Goal: Task Accomplishment & Management: Complete application form

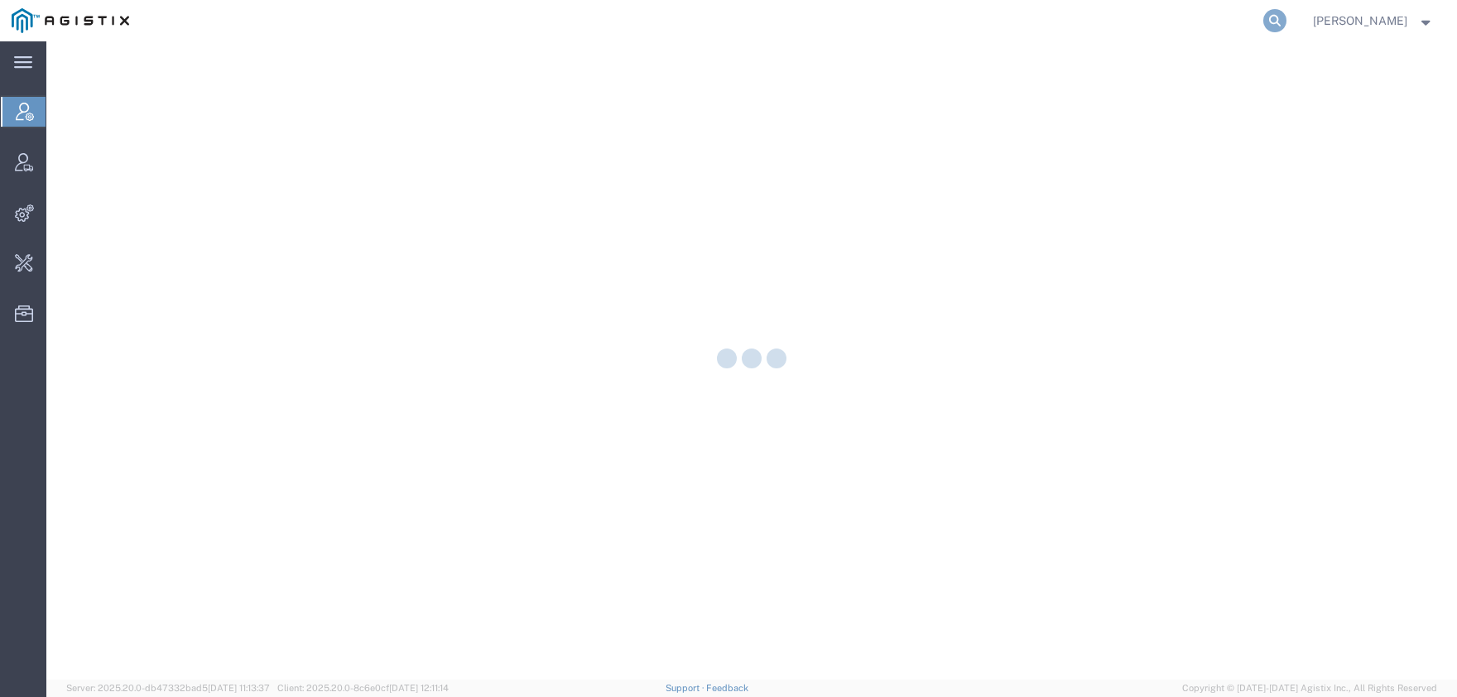
click at [1287, 22] on icon at bounding box center [1274, 20] width 23 height 23
type input "syneos"
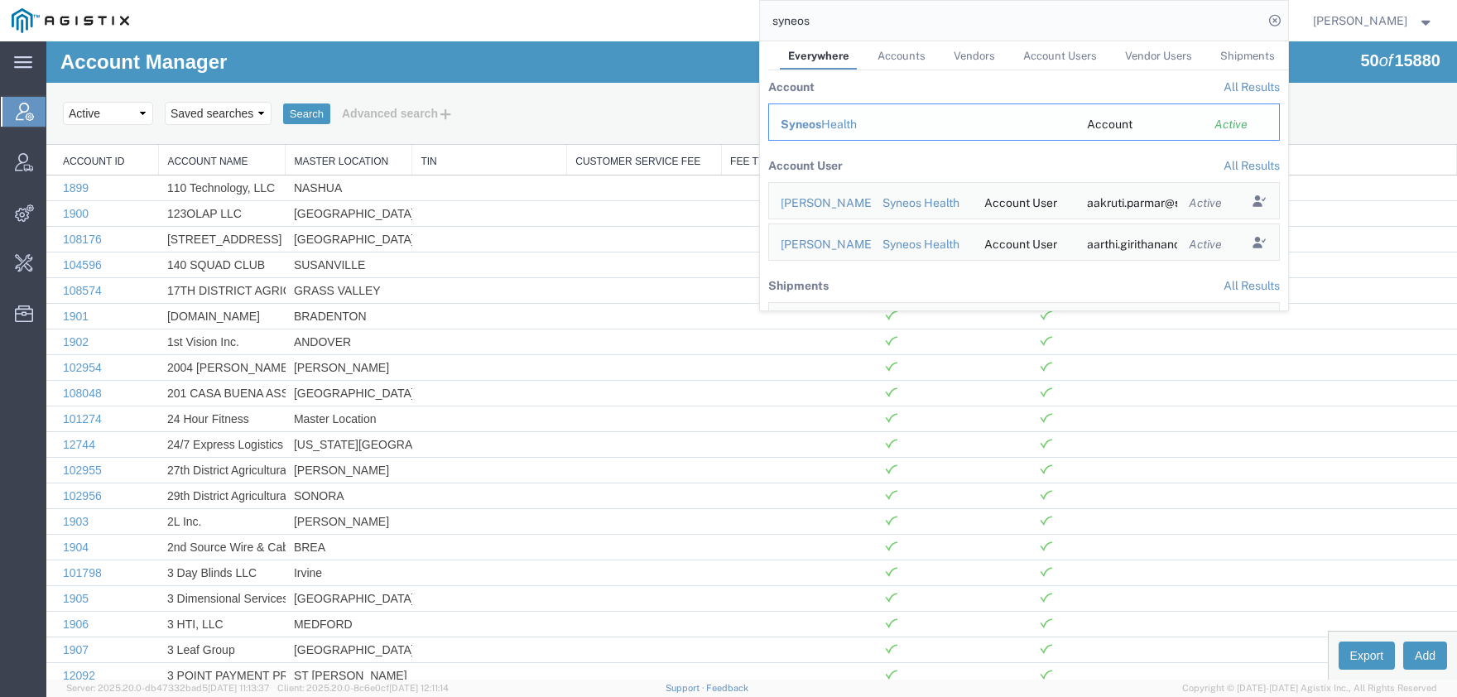
click at [821, 130] on span "Syneos" at bounding box center [801, 124] width 41 height 13
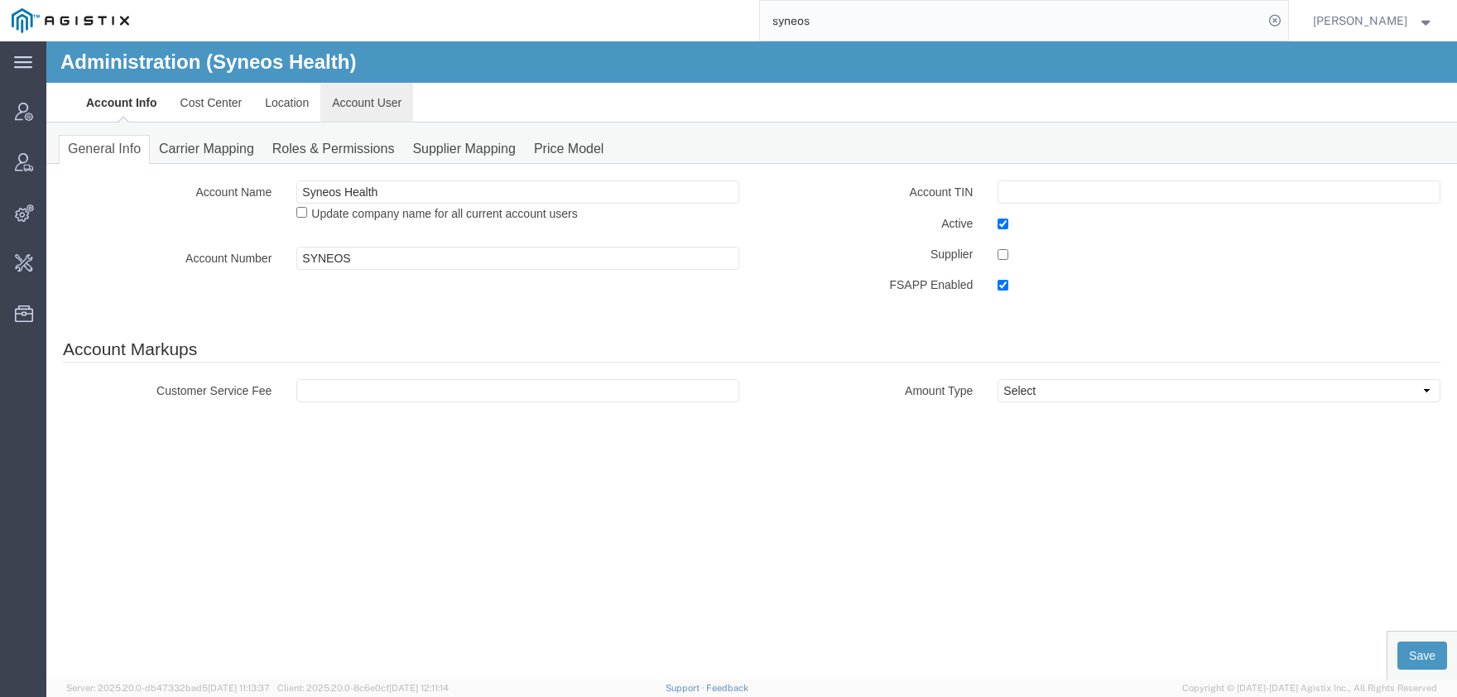
click at [342, 103] on link "Account User" at bounding box center [366, 103] width 93 height 40
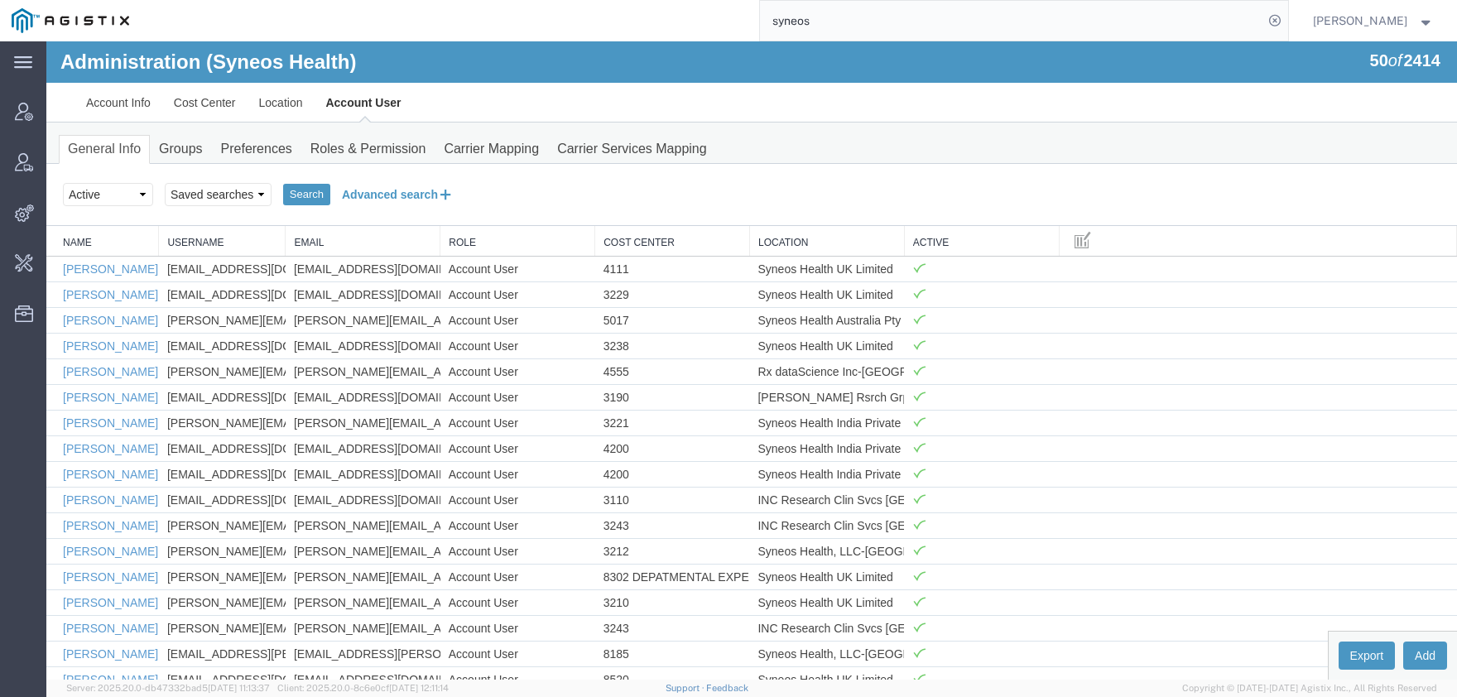
click at [382, 190] on button "Advanced search" at bounding box center [397, 194] width 135 height 28
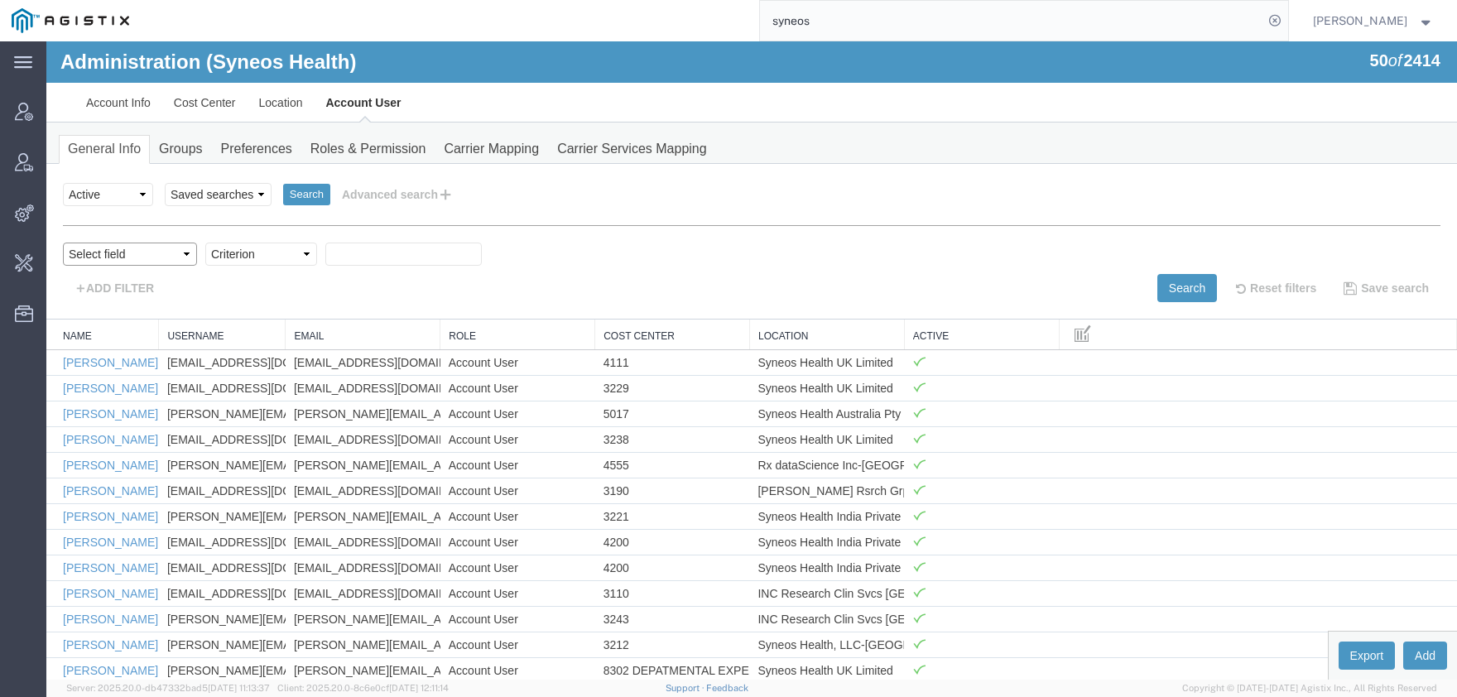
select select "personName"
click option "Name" at bounding box center [46, 41] width 0 height 0
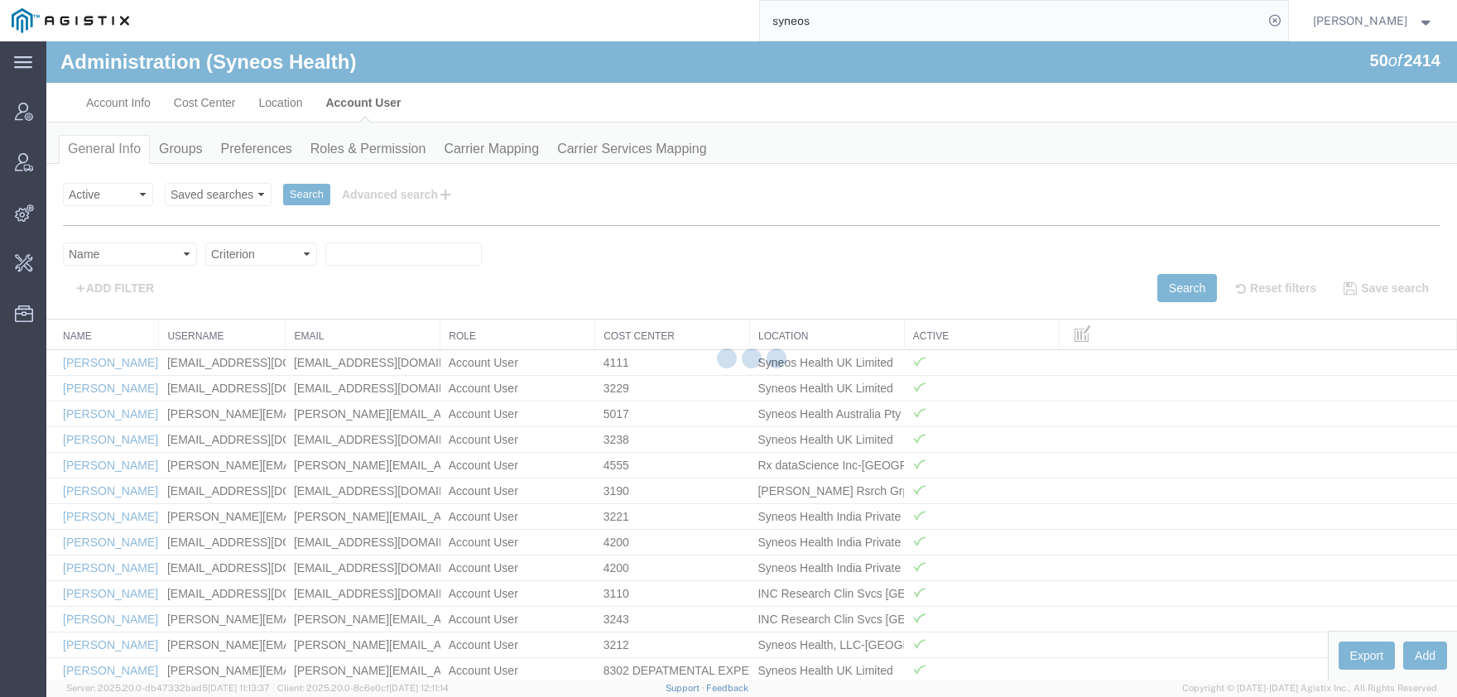
click at [205, 243] on select "Criterion contains does not contain is is blank is not blank starts with" at bounding box center [261, 254] width 112 height 23
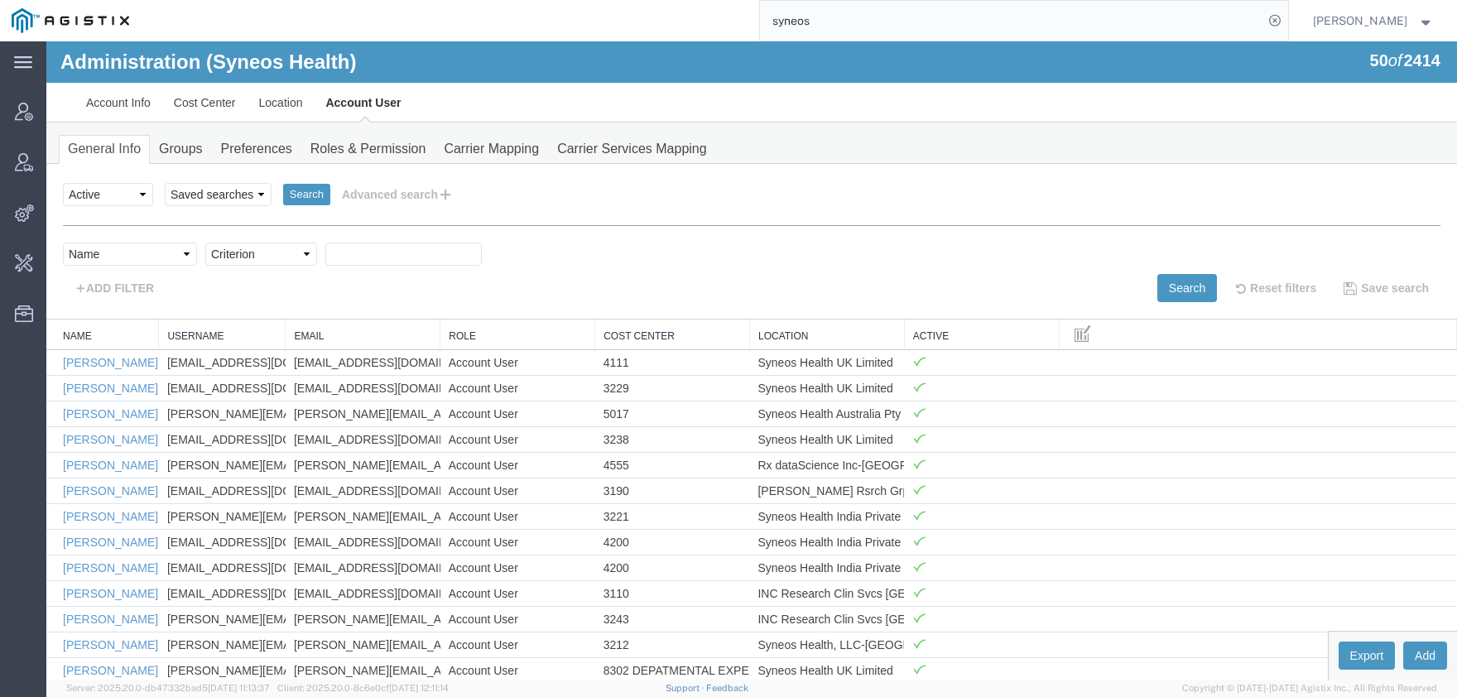
select select "contains"
click option "contains" at bounding box center [46, 41] width 0 height 0
click at [347, 262] on input "text" at bounding box center [403, 254] width 156 height 23
type input "blaj"
click at [1184, 296] on button "Search" at bounding box center [1188, 288] width 60 height 28
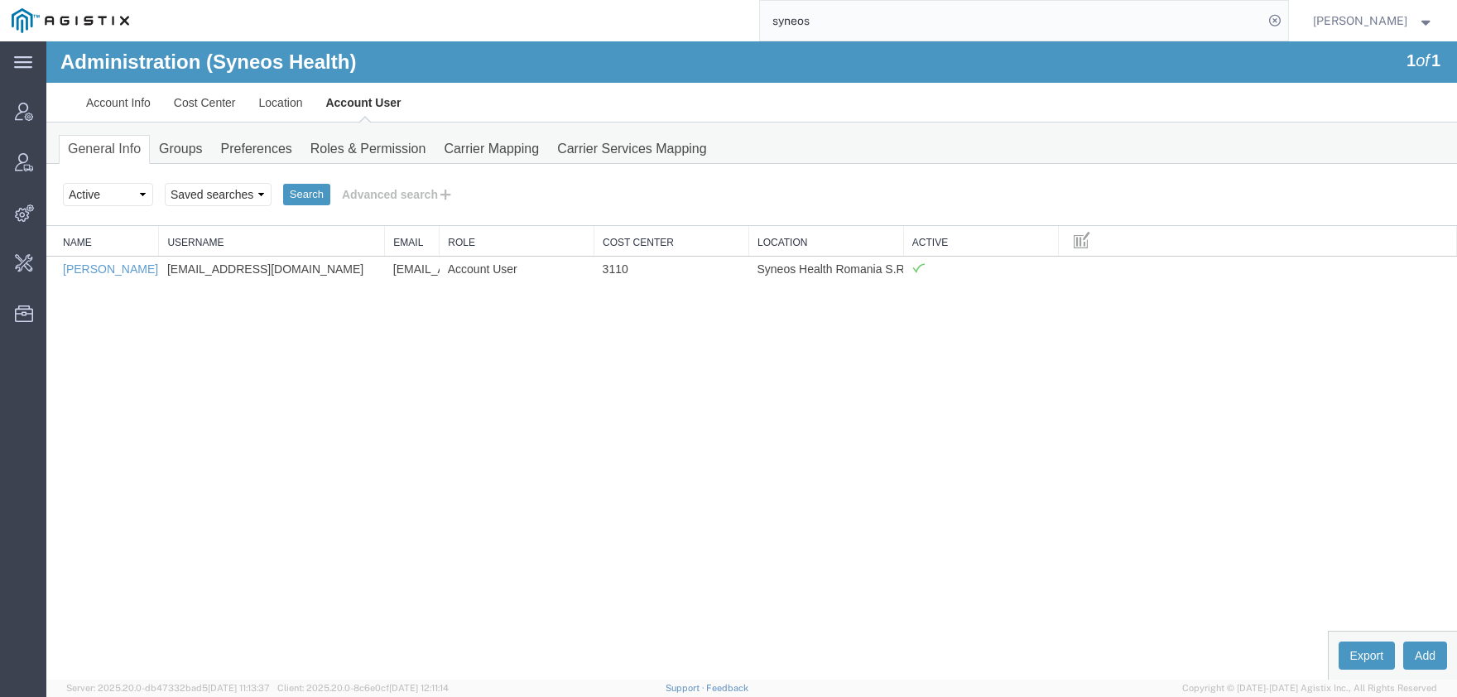
drag, startPoint x: 286, startPoint y: 238, endPoint x: 387, endPoint y: 238, distance: 100.2
click at [387, 238] on div "Name Username Email Role Cost Center Location Active Mirela Blaj mirela.blaj@sy…" at bounding box center [751, 253] width 1411 height 55
drag, startPoint x: 326, startPoint y: 268, endPoint x: 161, endPoint y: 269, distance: 165.6
click at [161, 269] on td "mirela.blaj@syneoshealth.com" at bounding box center [272, 269] width 226 height 26
copy td "mirela.blaj@syneoshealth.com"
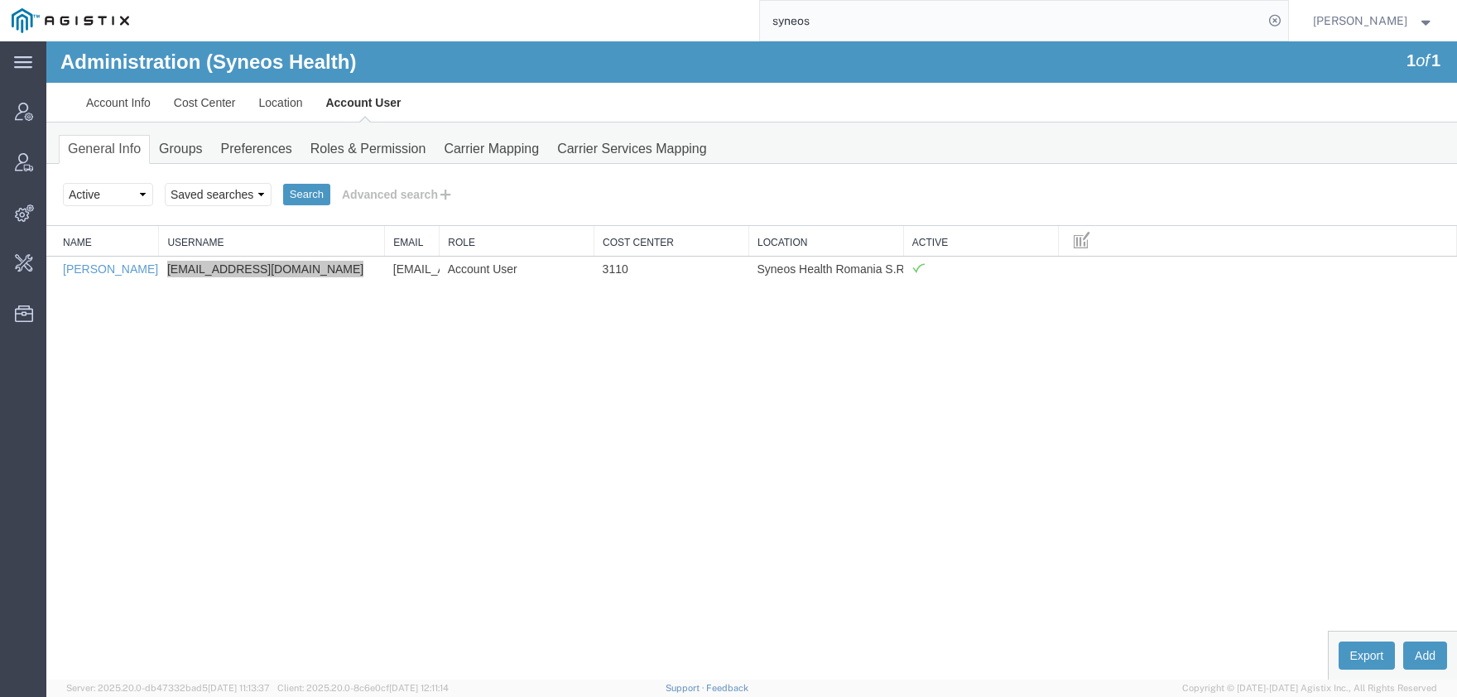
drag, startPoint x: 859, startPoint y: 26, endPoint x: 727, endPoint y: 26, distance: 132.5
click at [760, 26] on input "syneos" at bounding box center [1011, 21] width 503 height 40
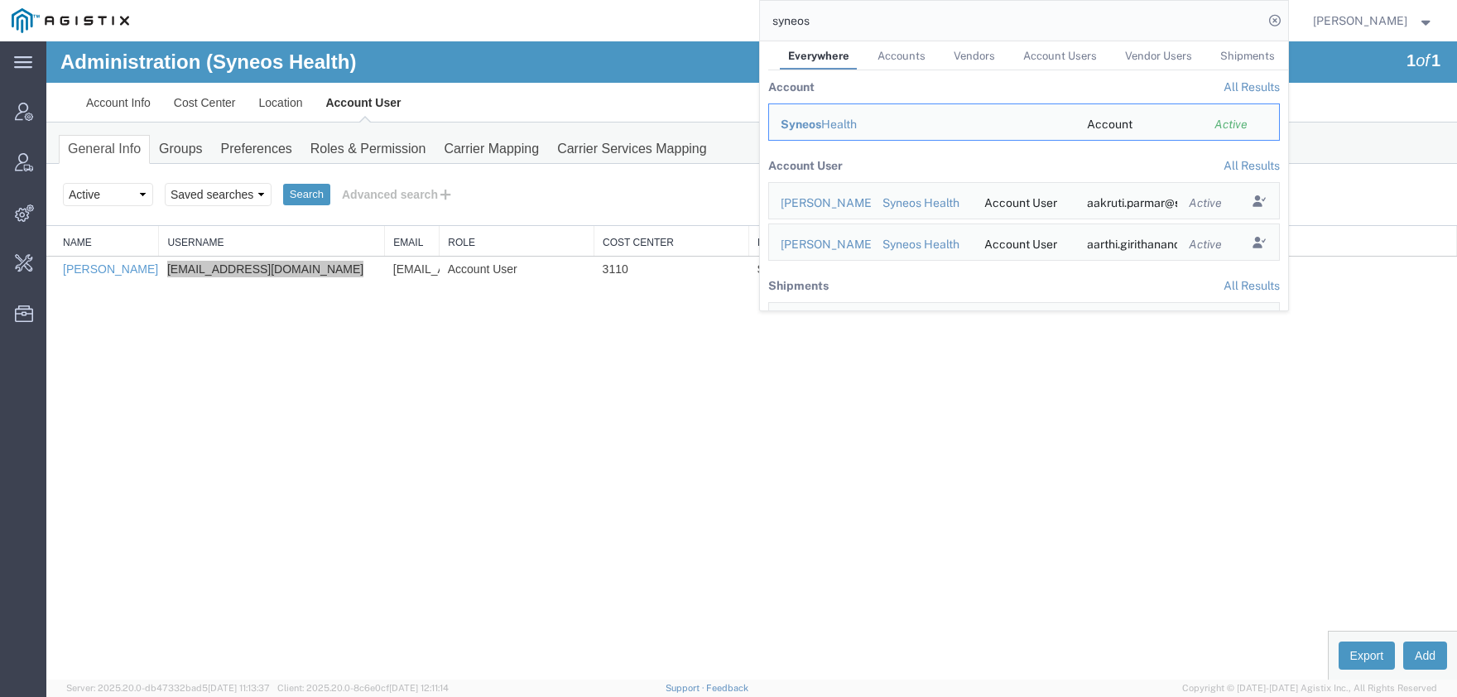
paste input "57049228"
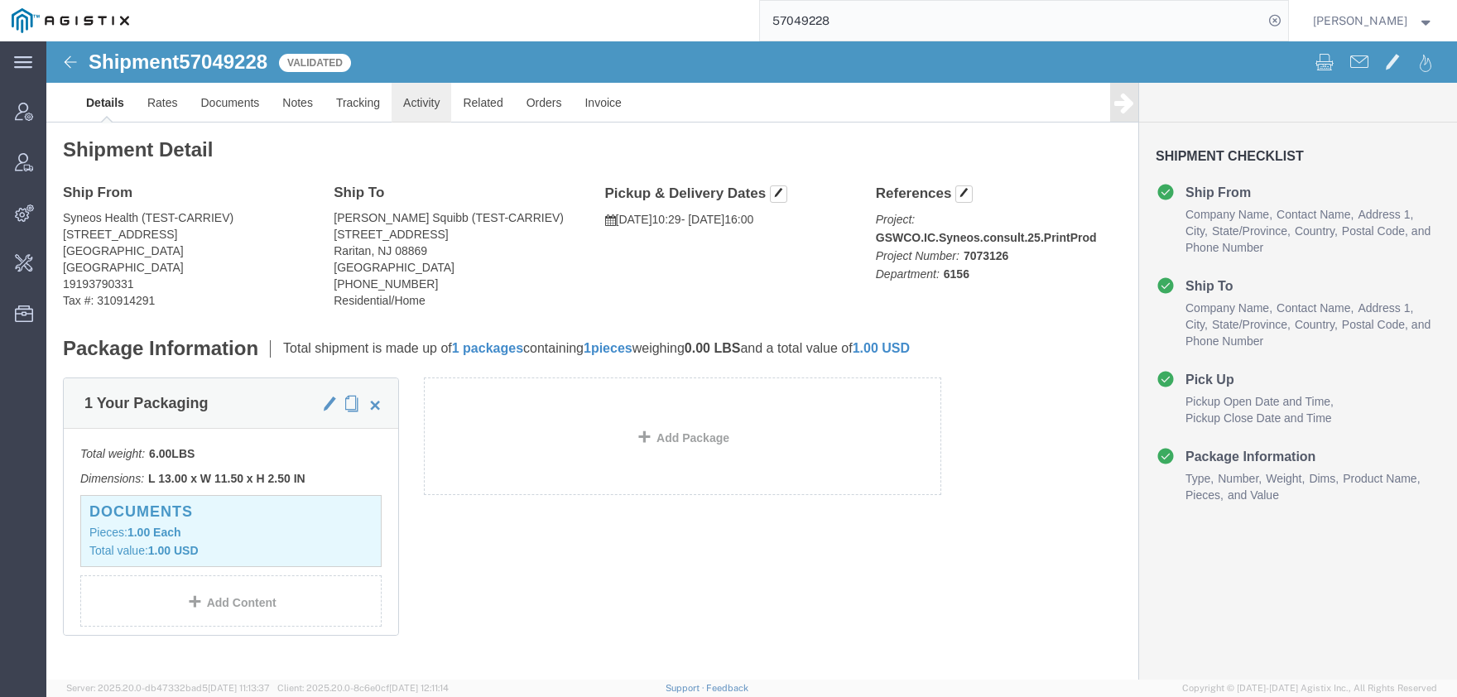
click link "Activity"
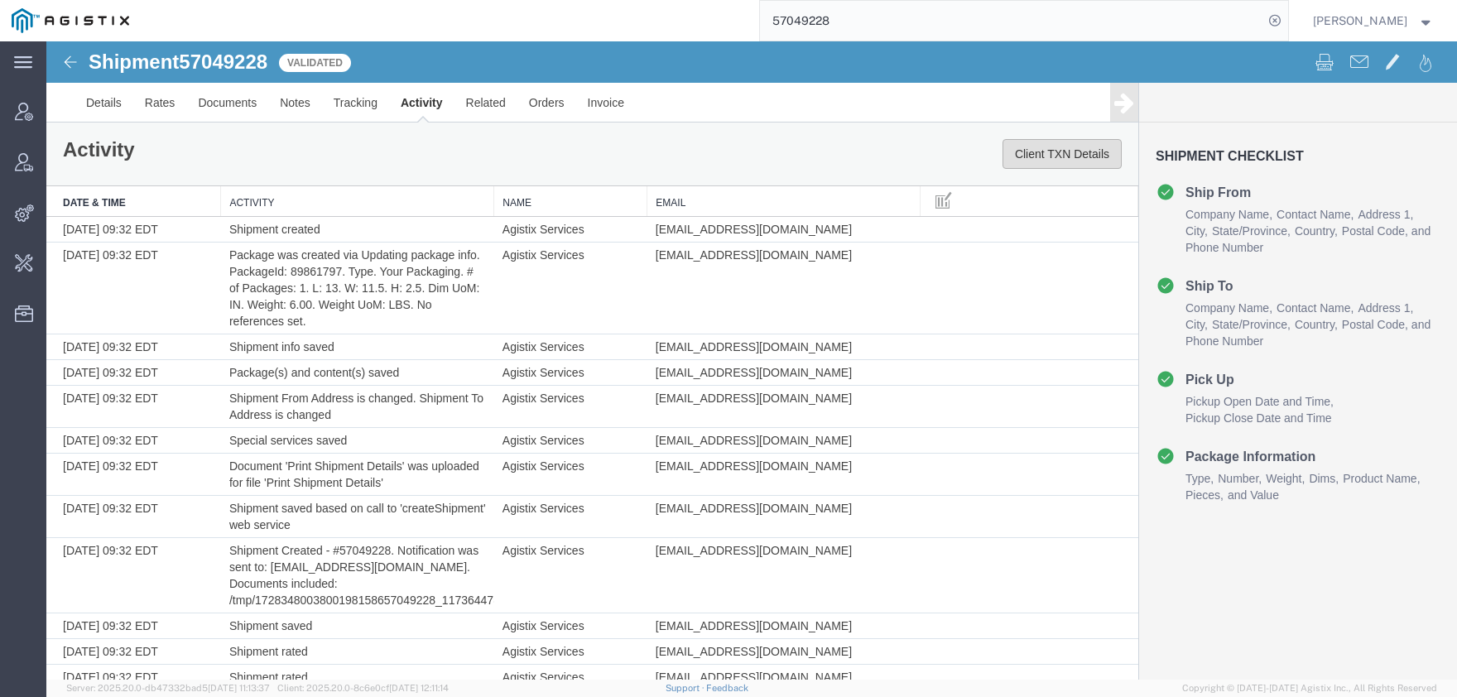
click at [1023, 149] on button "Client TXN Details" at bounding box center [1062, 154] width 119 height 30
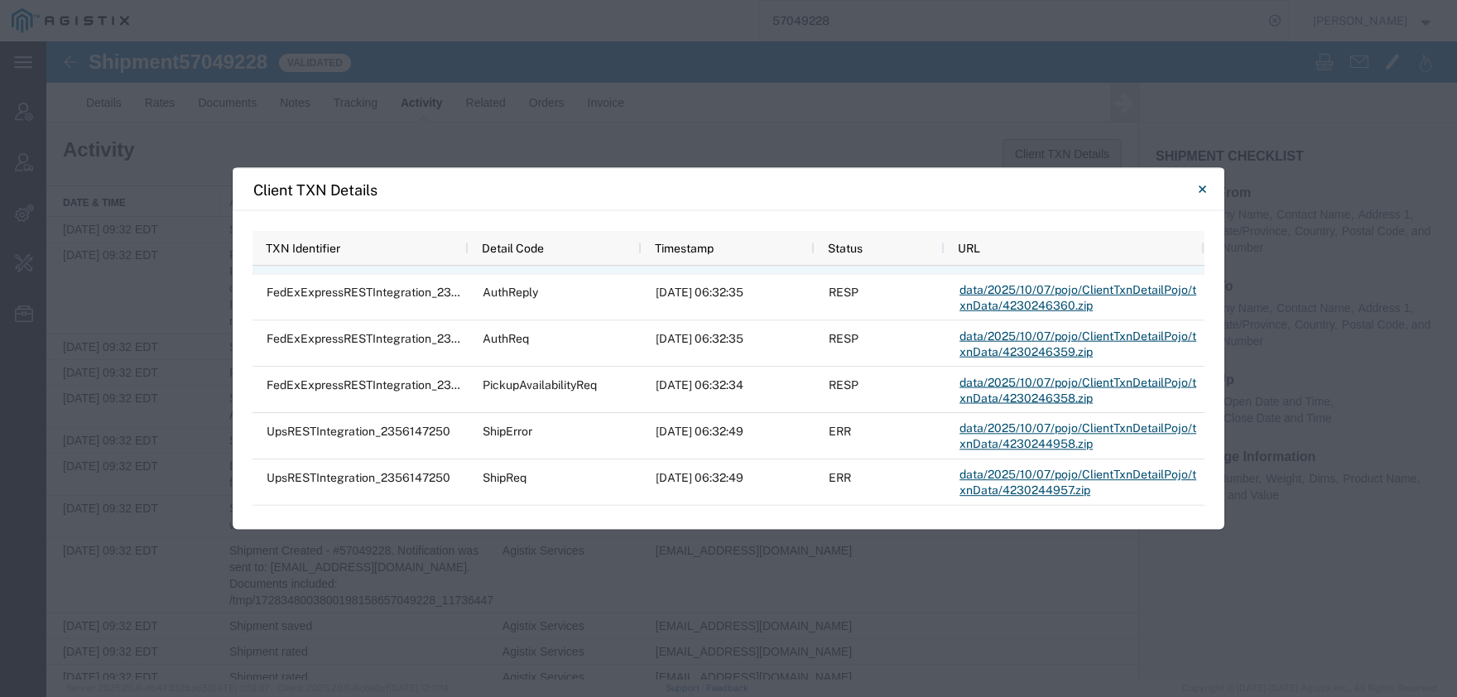
scroll to position [1148, 0]
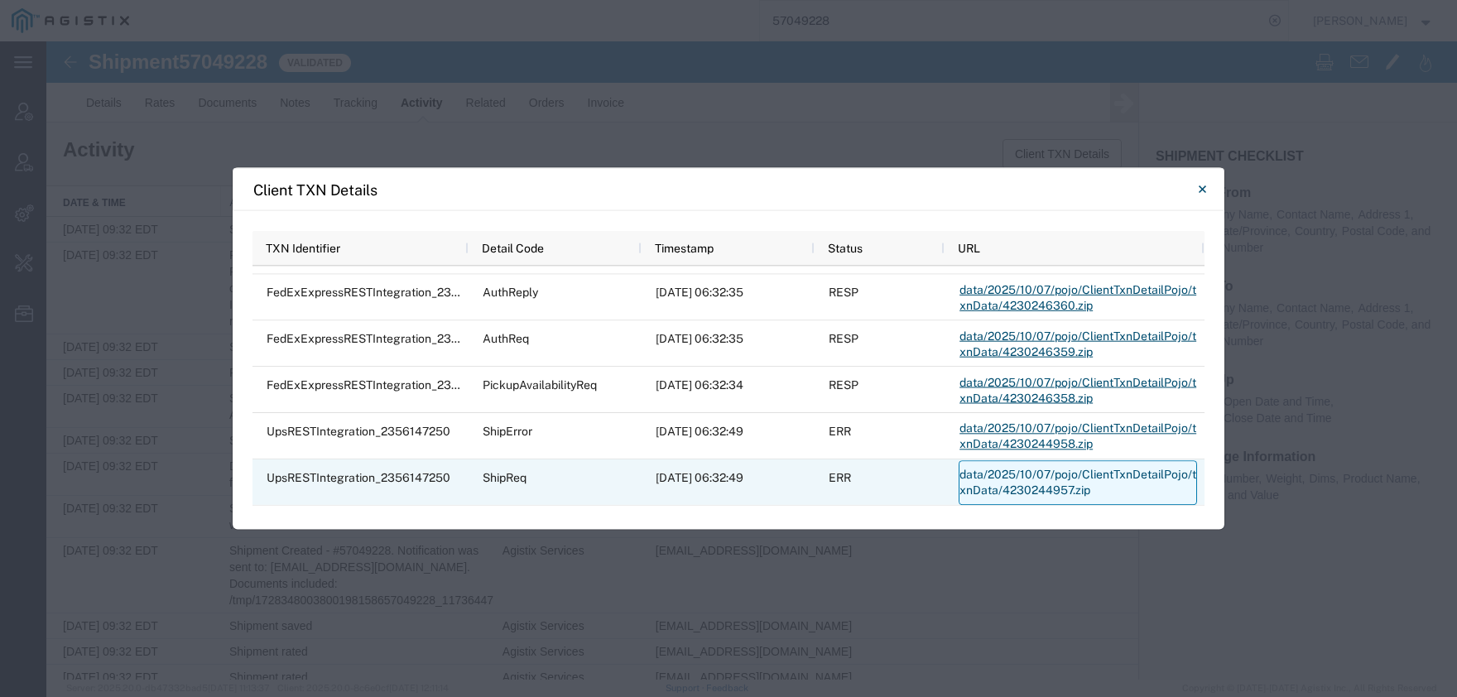
click at [981, 481] on link "data/2025/10/07/pojo/ClientTxnDetailPojo/txnData/4230244957.zip" at bounding box center [1078, 482] width 238 height 45
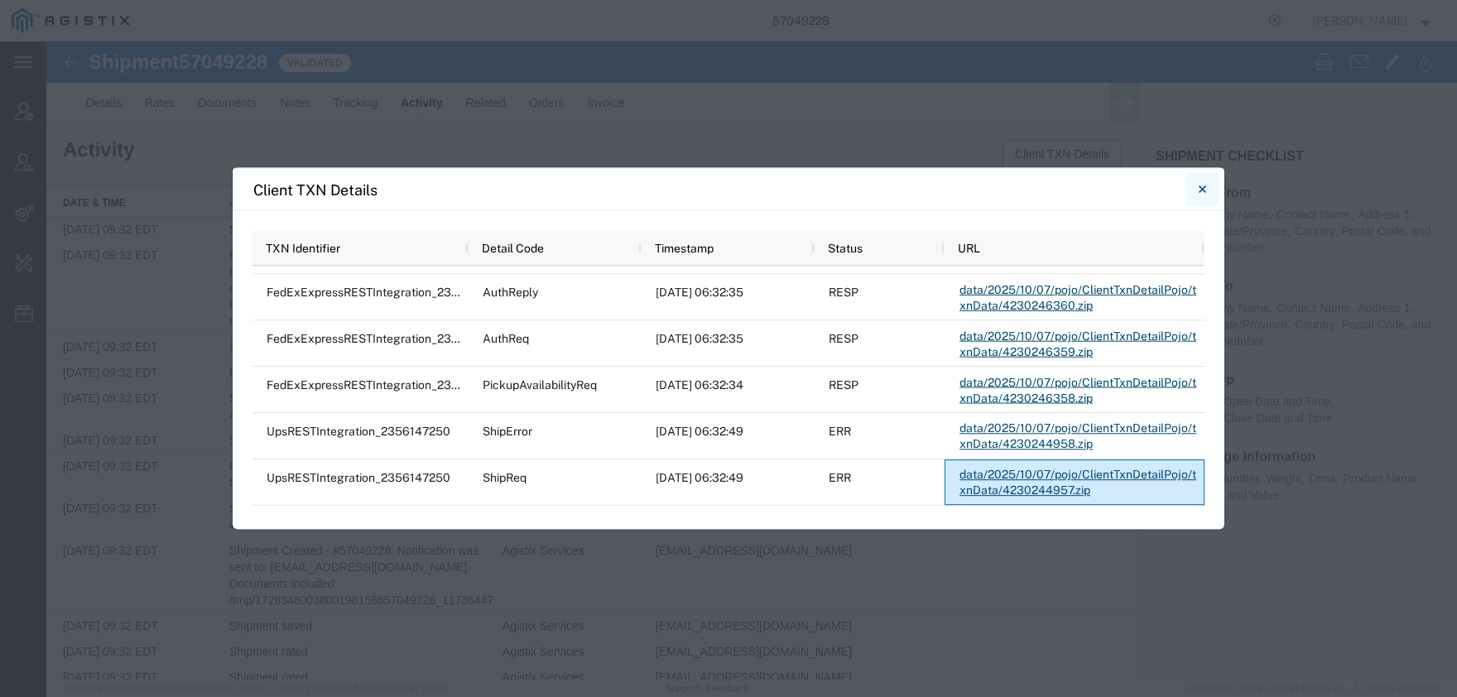
click at [1199, 194] on icon "Close" at bounding box center [1202, 190] width 7 height 20
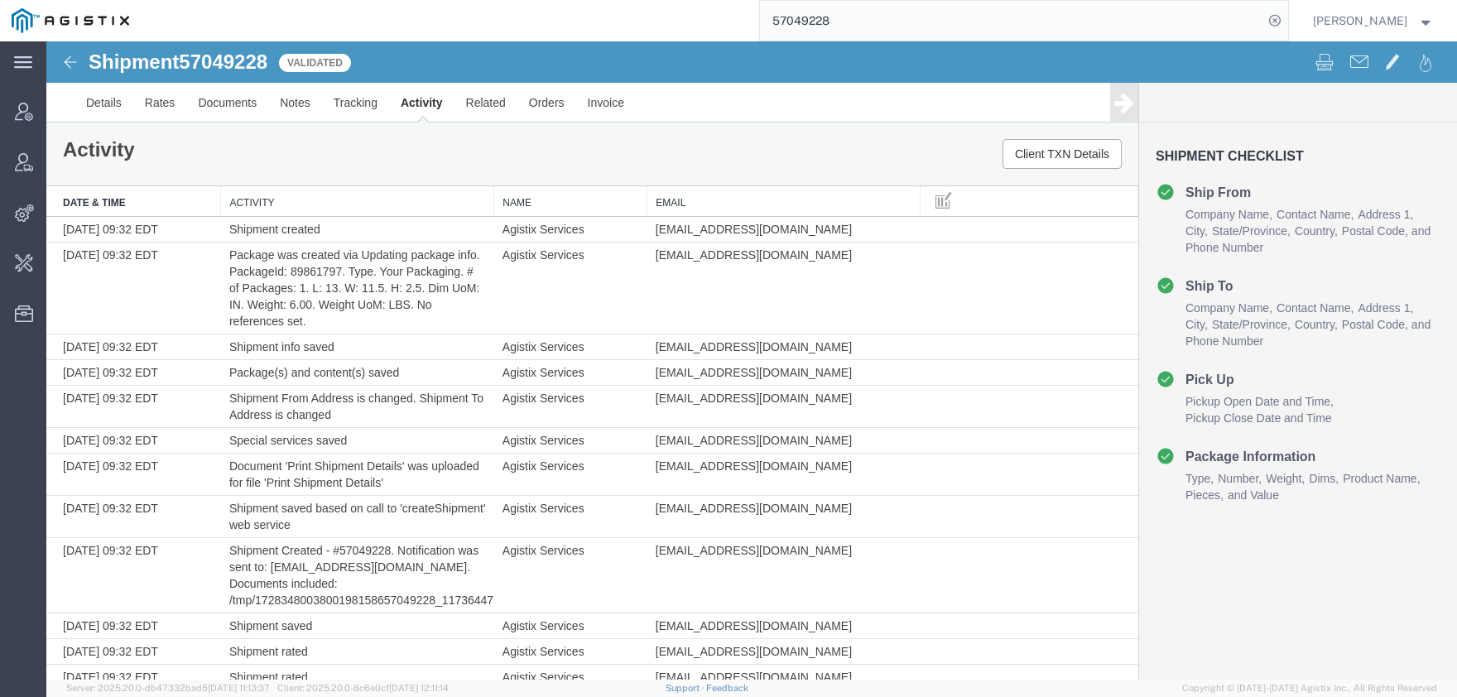
click at [225, 59] on span "57049228" at bounding box center [223, 62] width 89 height 22
drag, startPoint x: 834, startPoint y: 24, endPoint x: 633, endPoint y: 24, distance: 200.4
click at [760, 24] on input "57049228" at bounding box center [1011, 21] width 503 height 40
type input "offline@syneos"
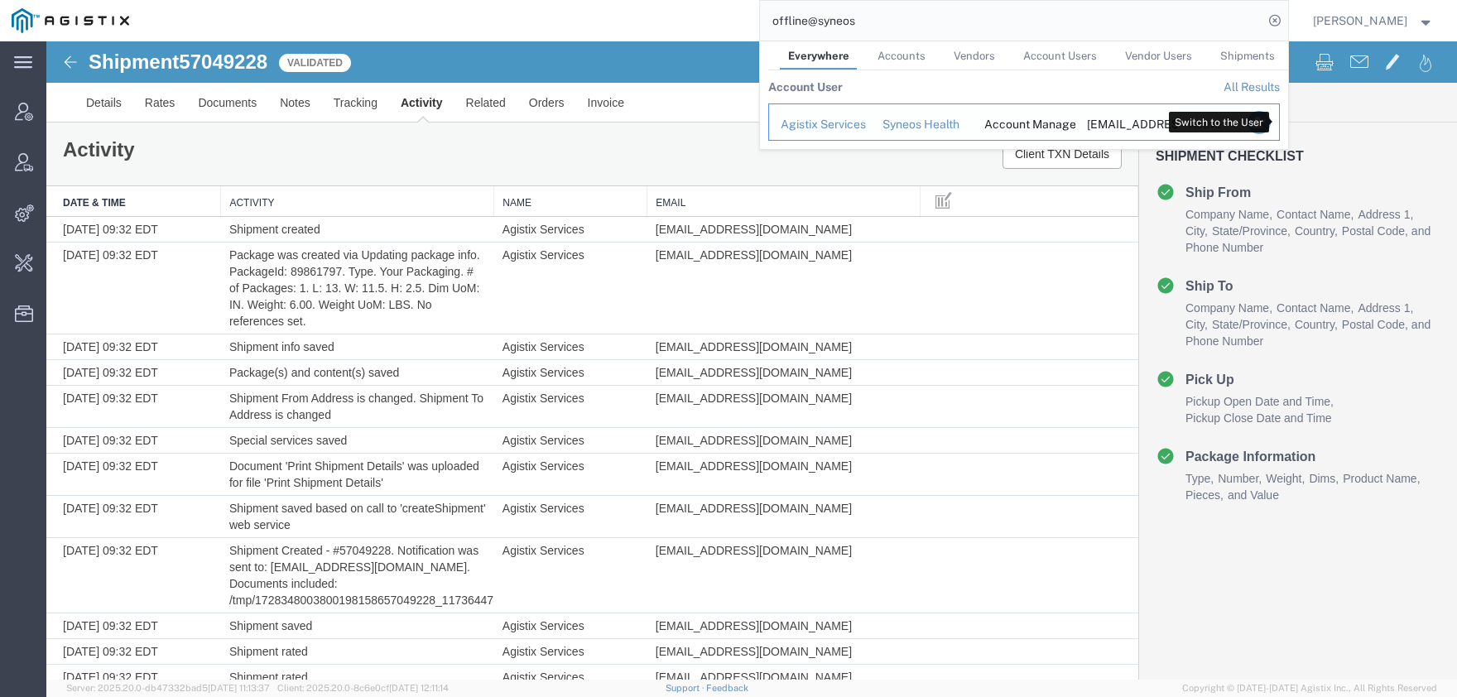
click at [1270, 123] on icon "Search Results" at bounding box center [1258, 122] width 23 height 23
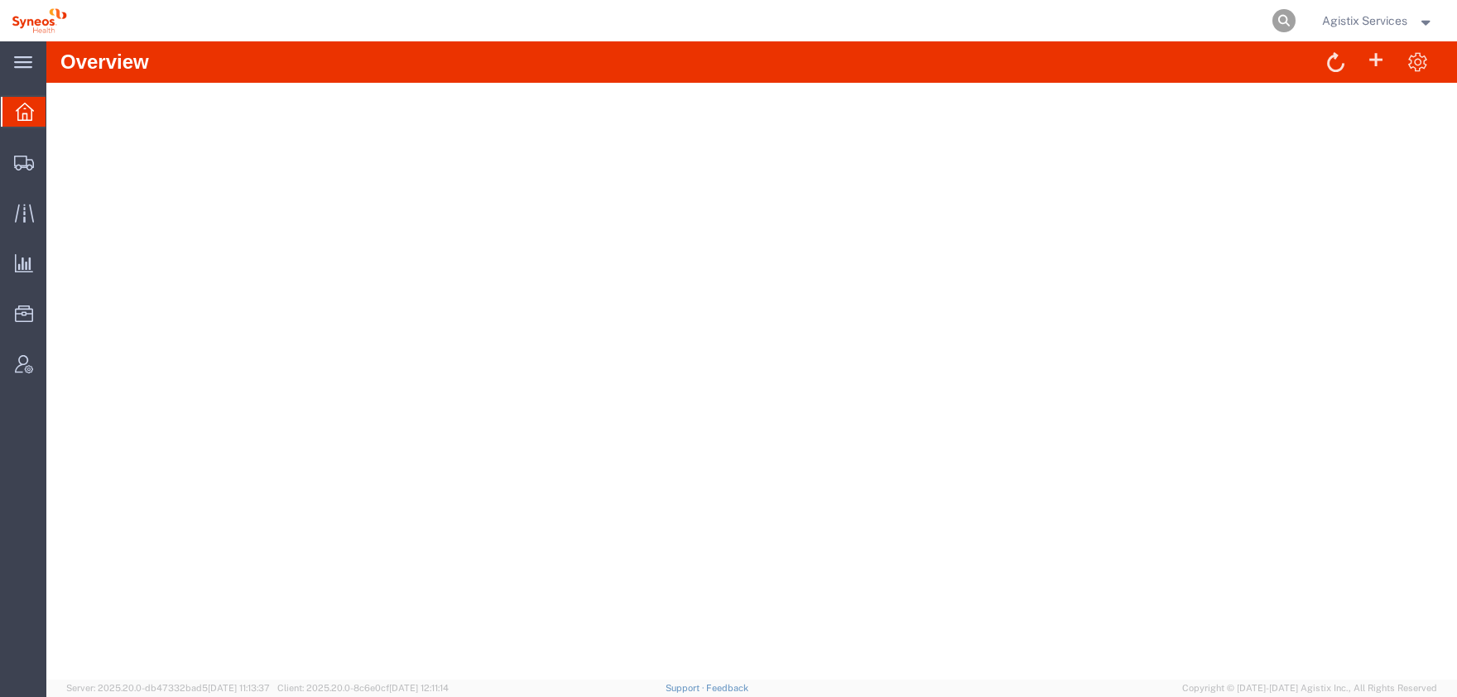
click at [1274, 22] on icon at bounding box center [1284, 20] width 23 height 23
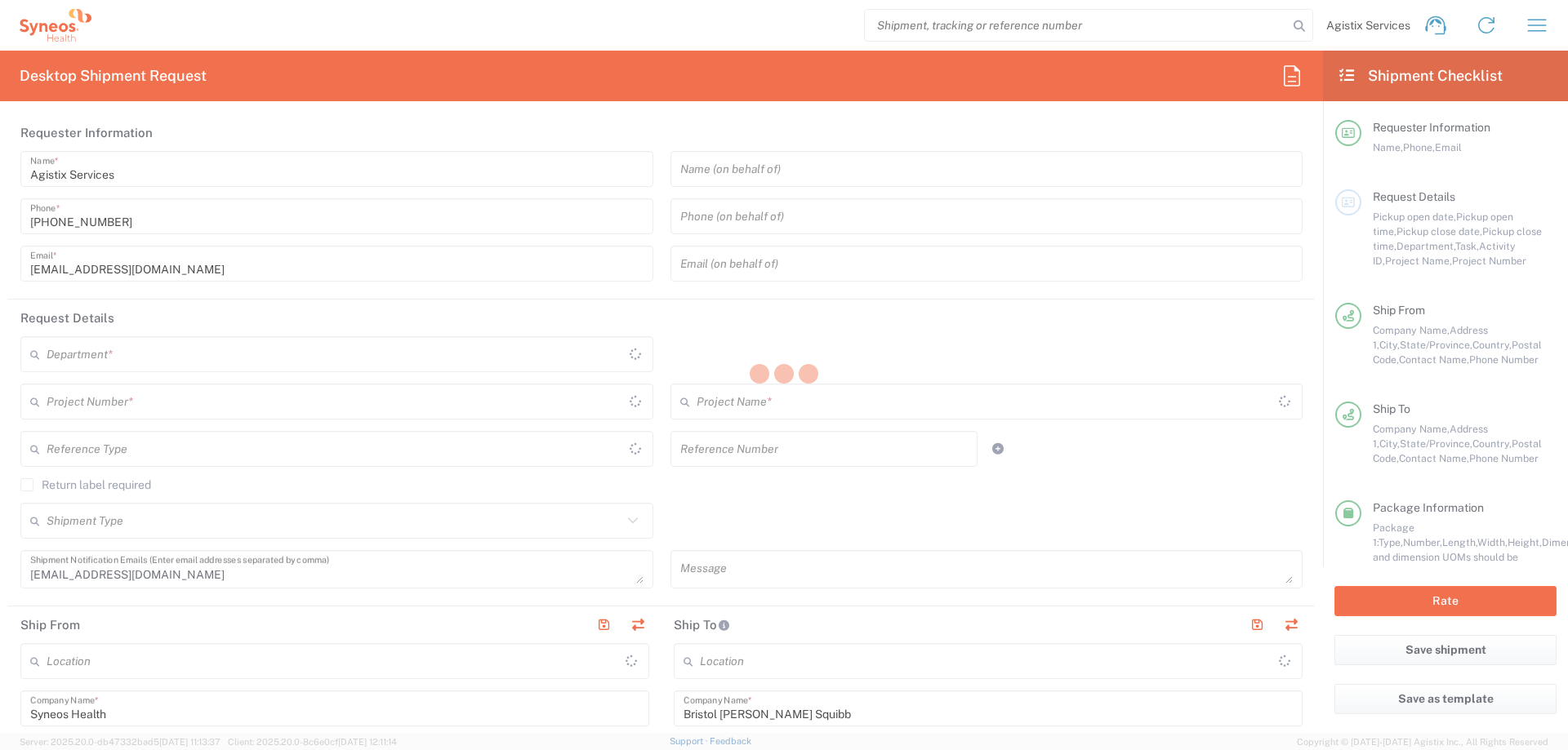
type input "[GEOGRAPHIC_DATA]"
type input "Residential/Home"
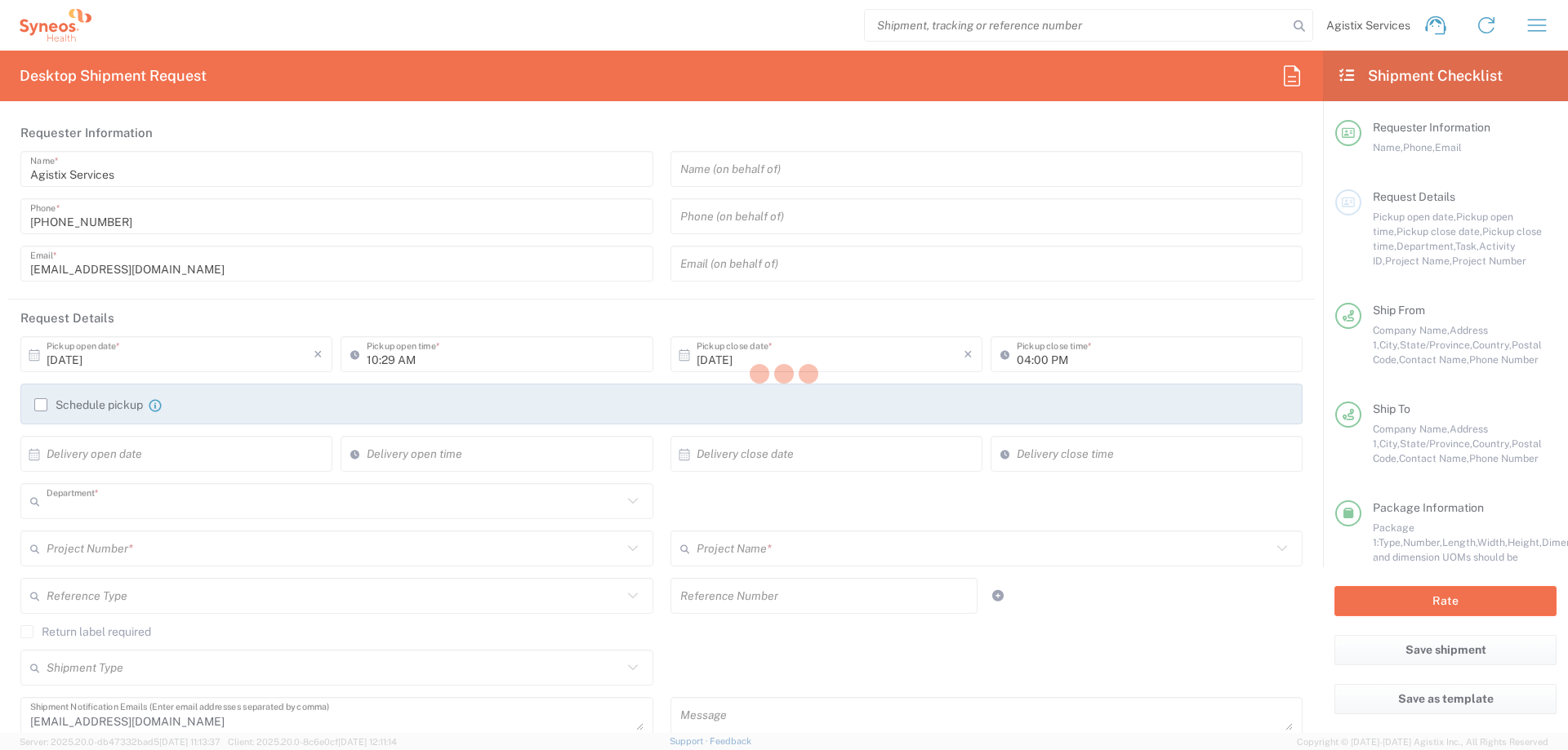
type input "6156"
type input "Ohio"
type input "United States"
type input "New Jersey"
type input "Your Packaging"
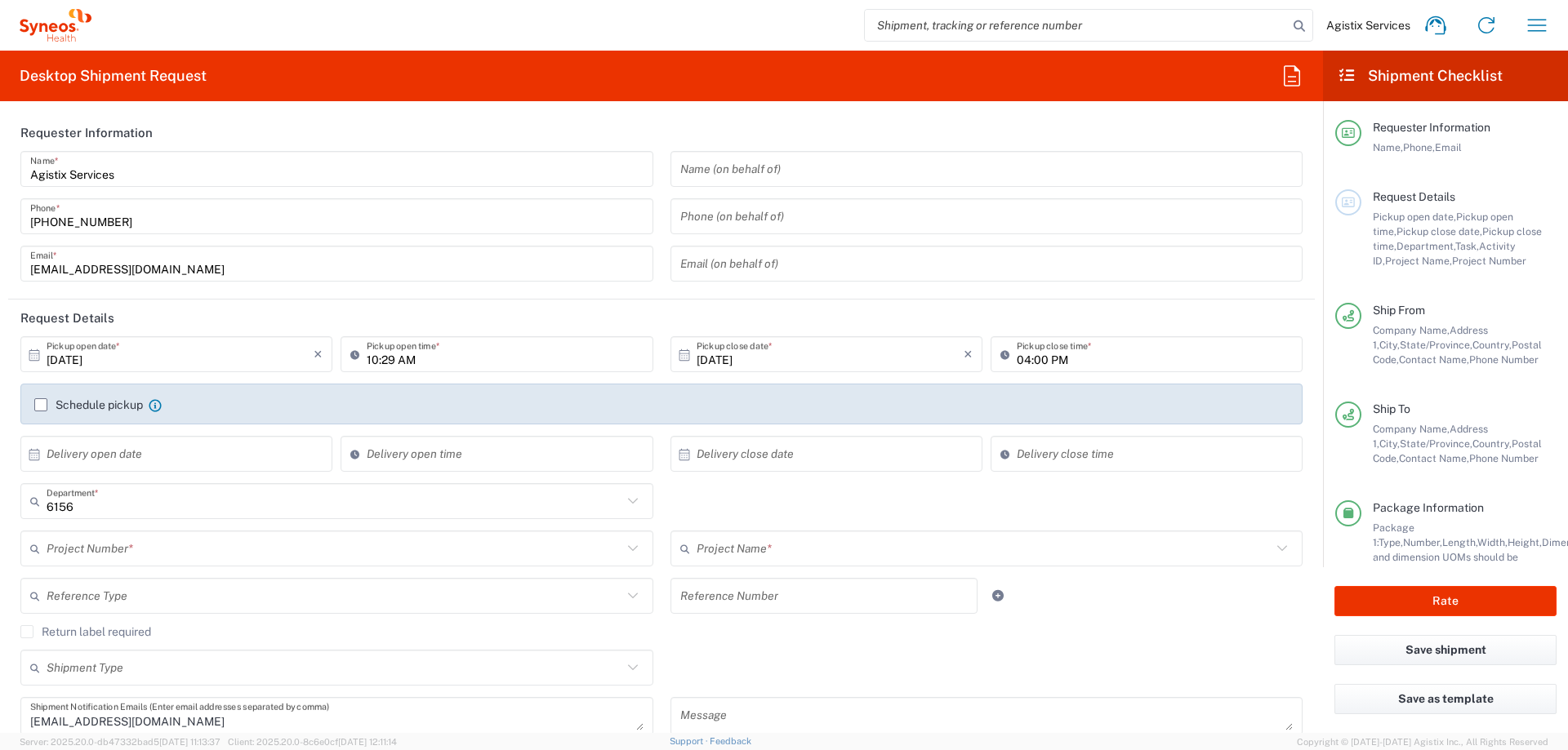
type input "Syneos Health Communications-Westerville OH"
click at [174, 552] on input "text" at bounding box center [334, 548] width 576 height 29
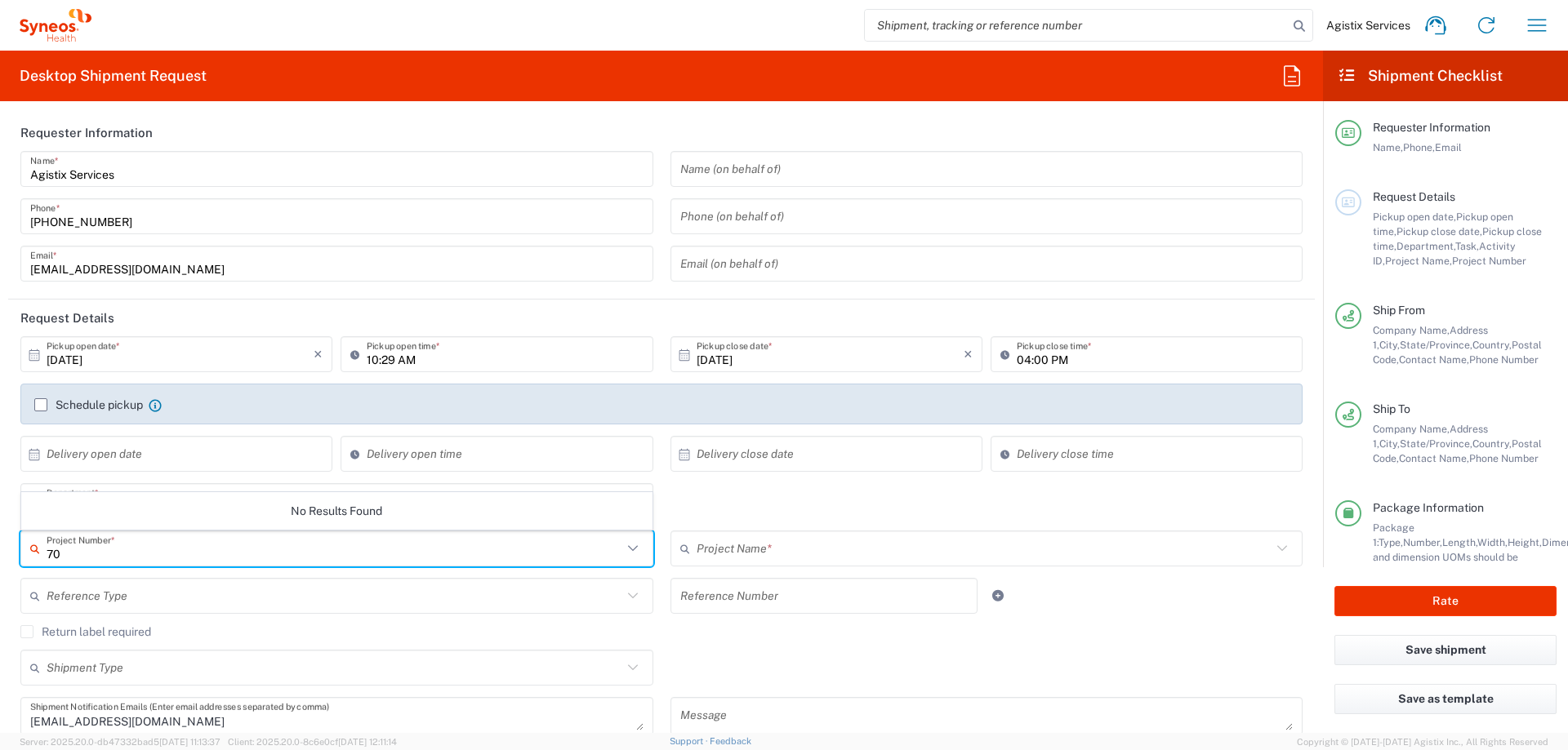
type input "7"
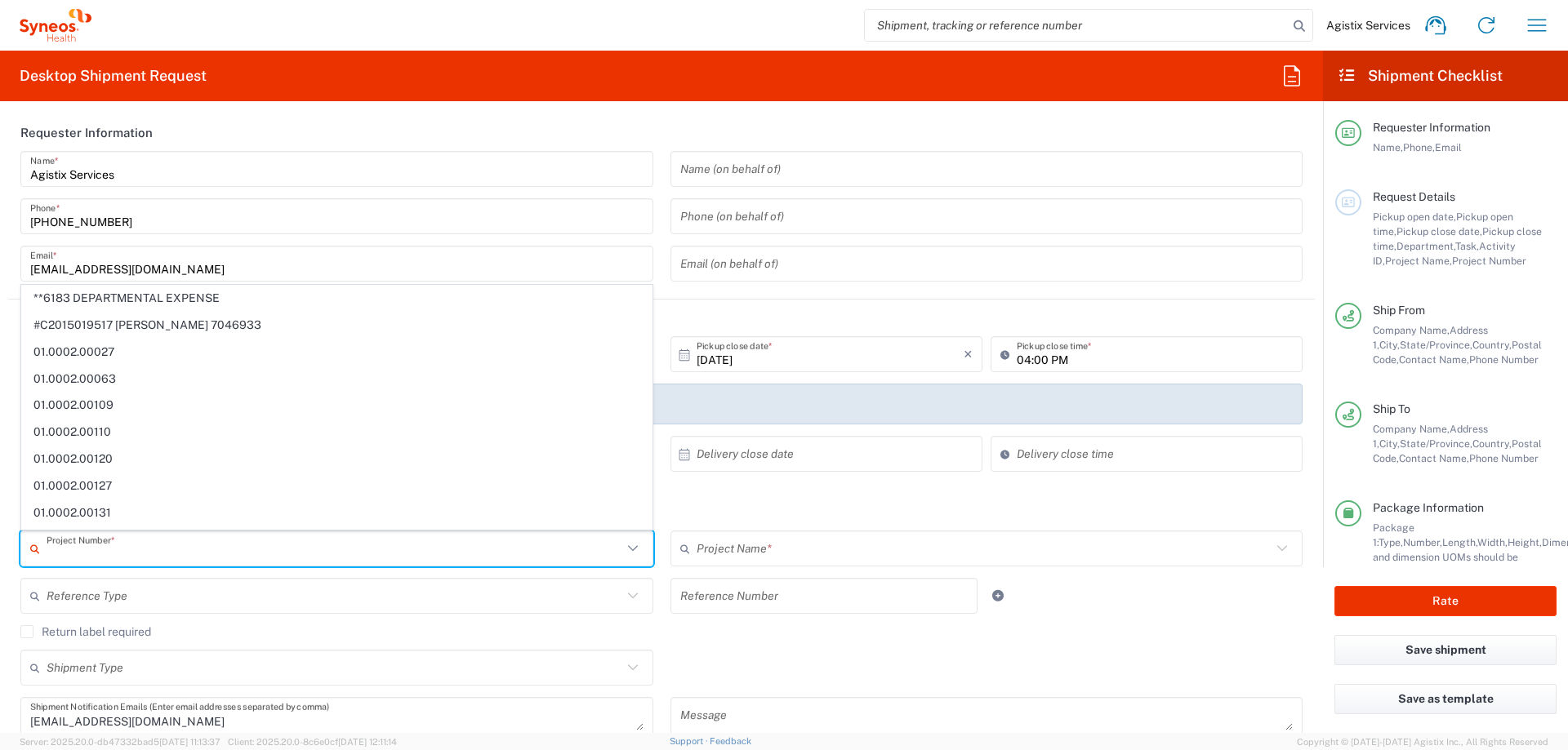
click at [711, 552] on input "text" at bounding box center [984, 548] width 576 height 29
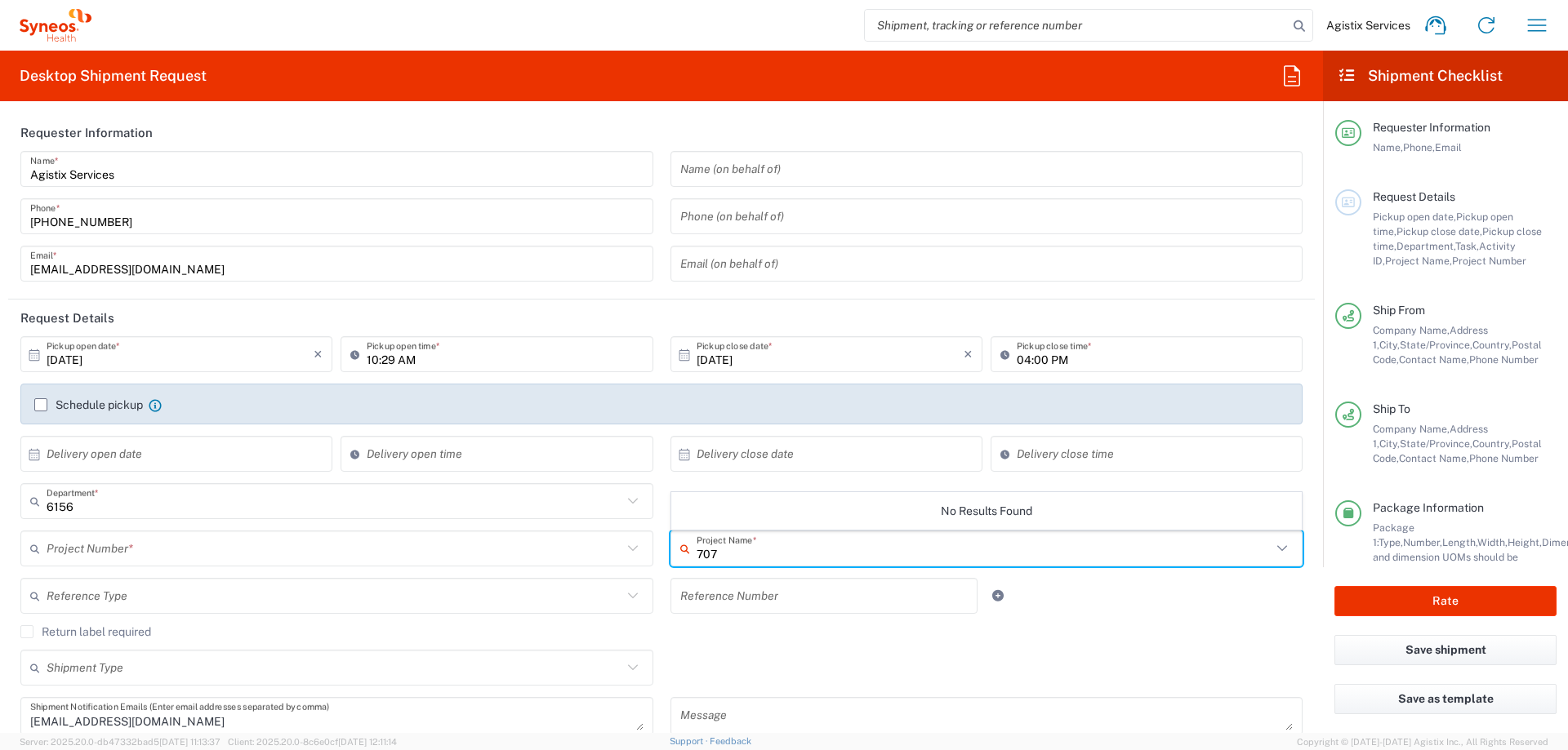
type input "707"
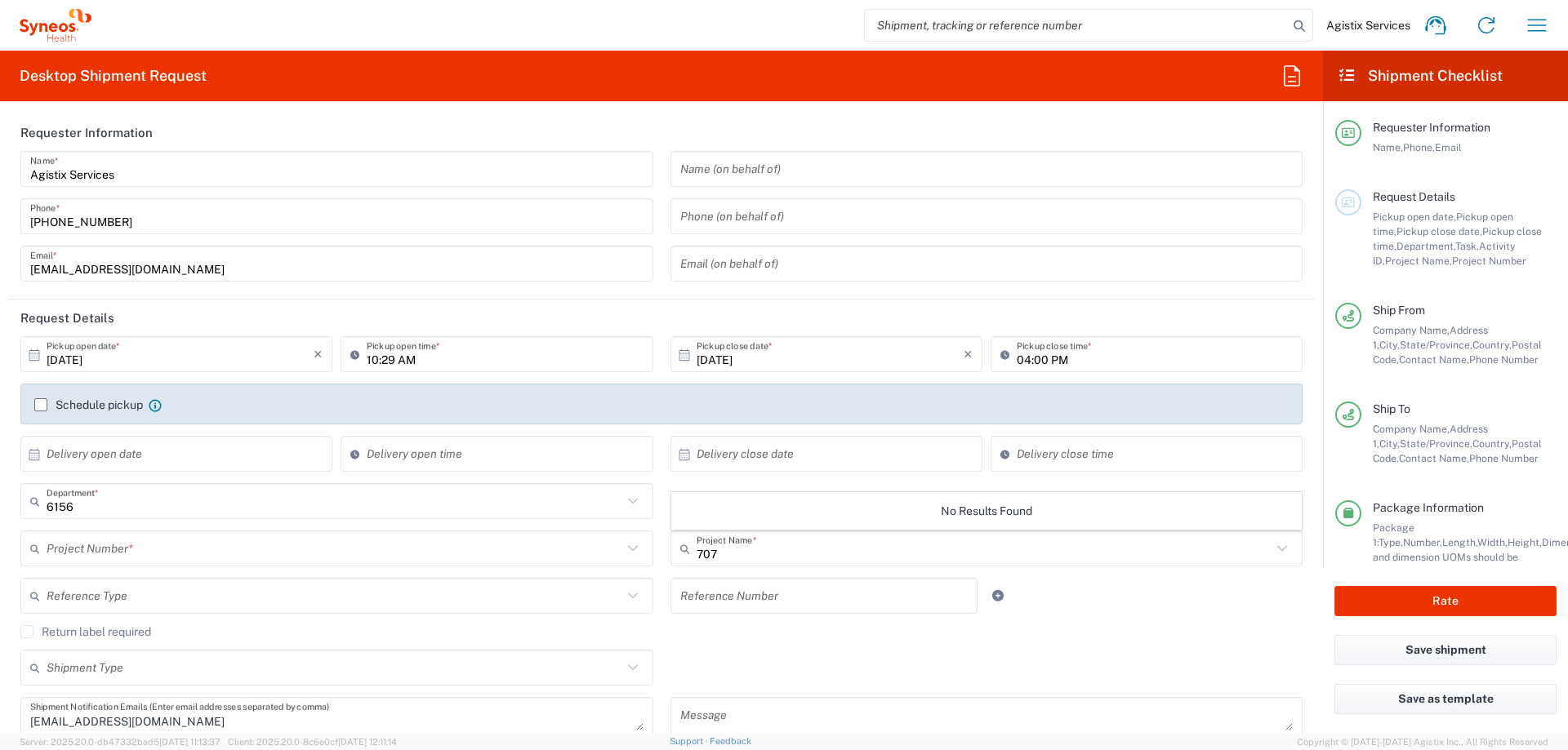
click at [248, 543] on input "text" at bounding box center [334, 548] width 576 height 29
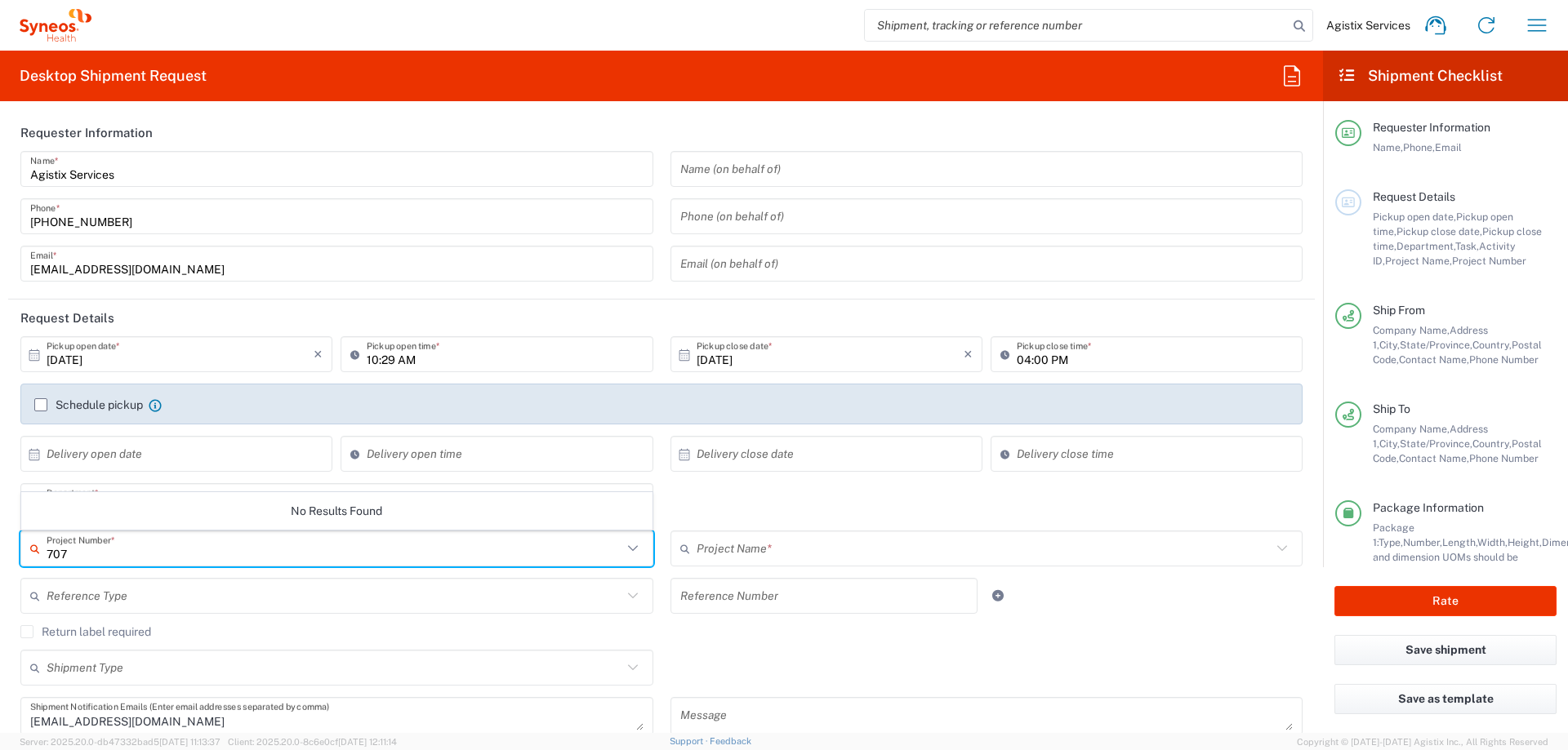
type input "707"
click at [1155, 636] on agx-checkbox-control "Return label required" at bounding box center [662, 631] width 1282 height 13
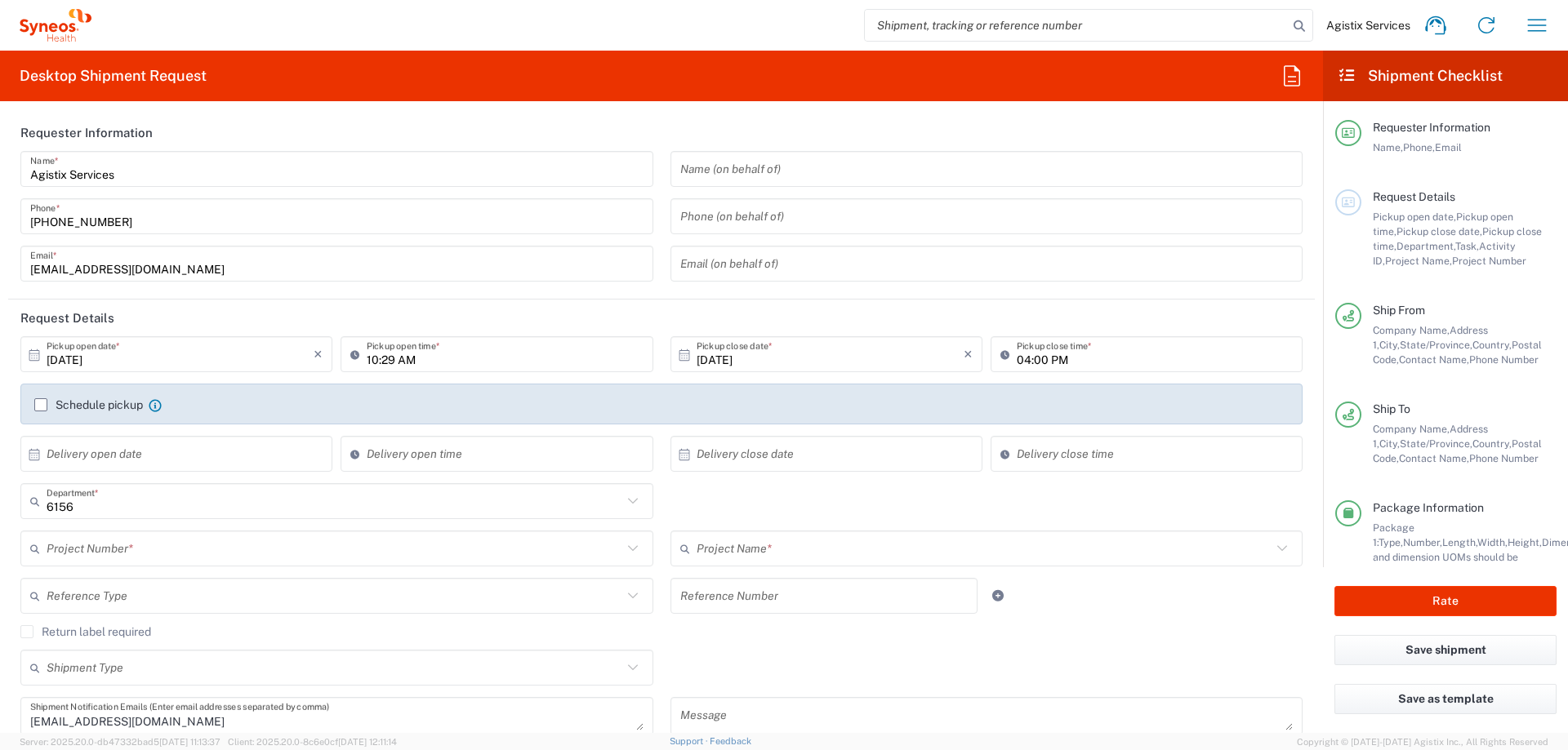
click at [253, 561] on input "text" at bounding box center [334, 548] width 576 height 29
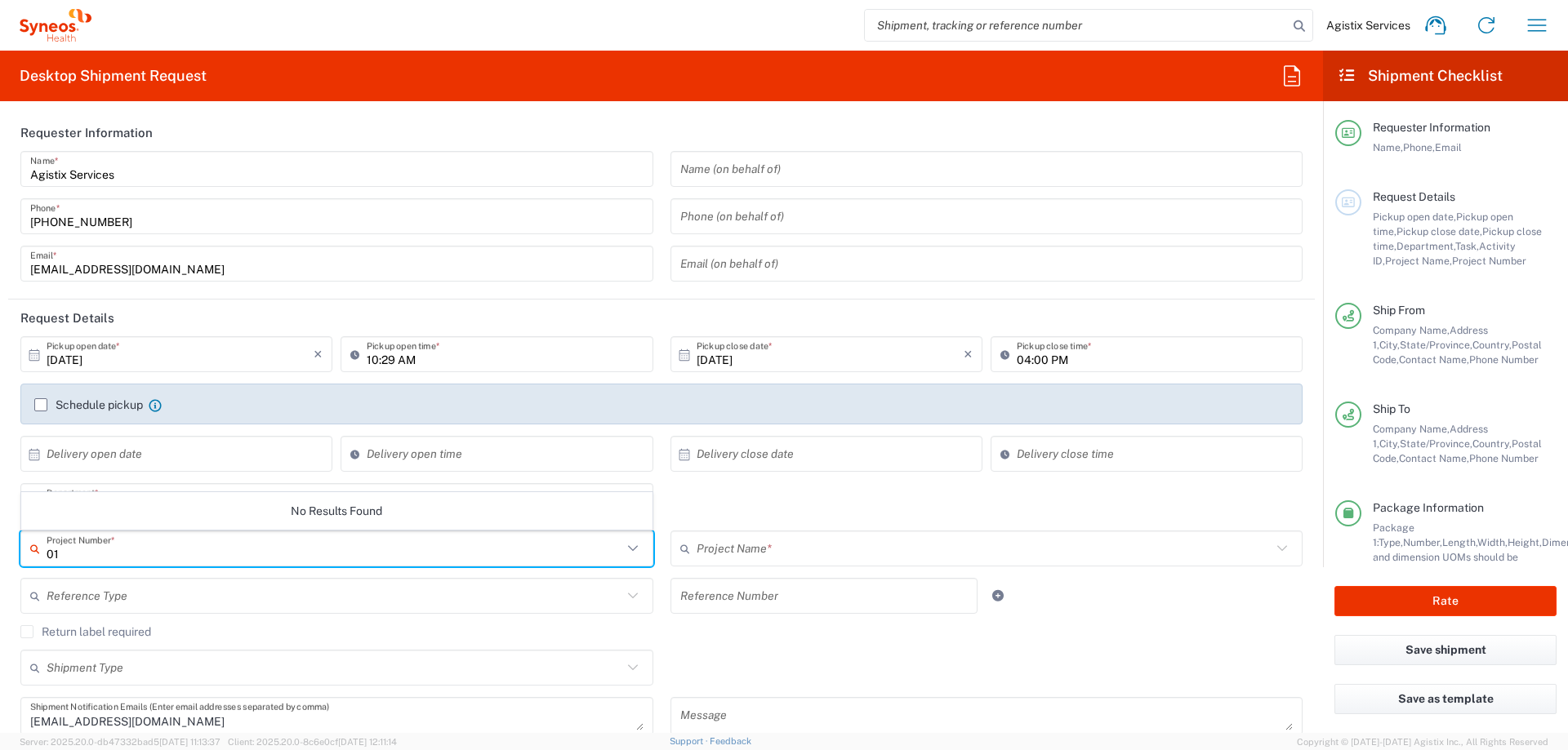
type input "0"
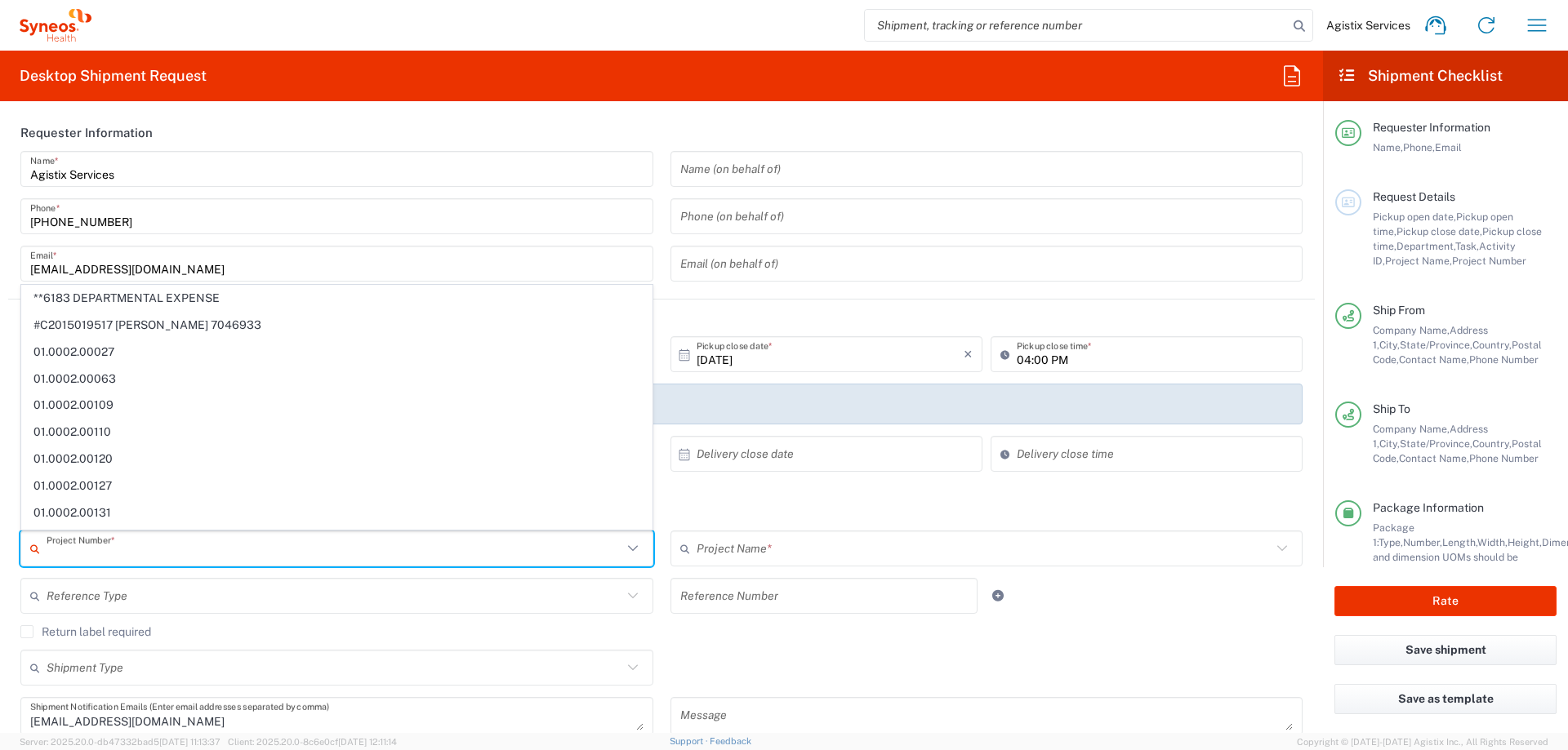
click at [60, 551] on input "text" at bounding box center [334, 548] width 576 height 29
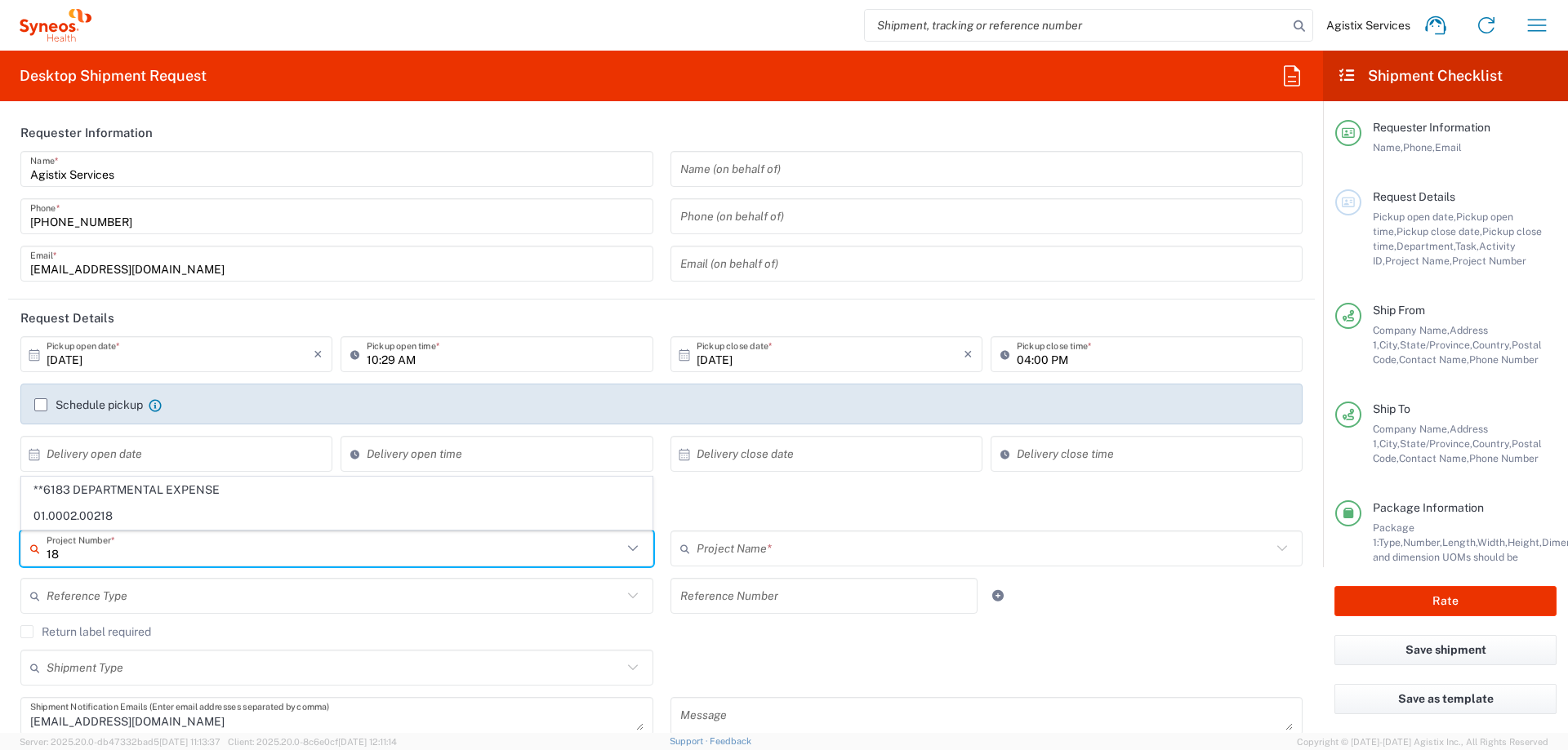
type input "1"
type input "2"
type input "b"
type input "abbvie"
click at [362, 510] on div "No Results Found" at bounding box center [337, 511] width 631 height 37
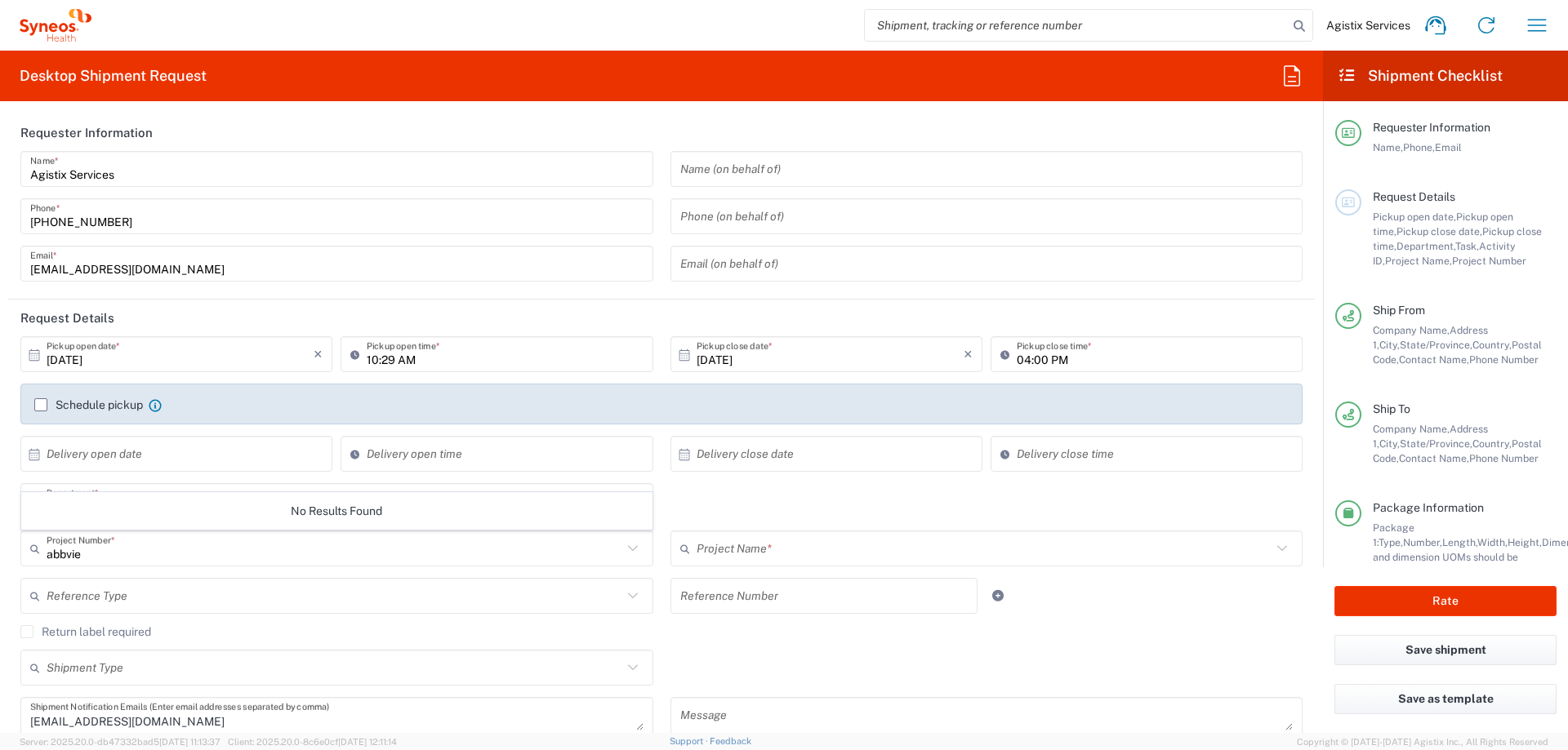
click at [220, 562] on input "abbvie" at bounding box center [334, 548] width 576 height 29
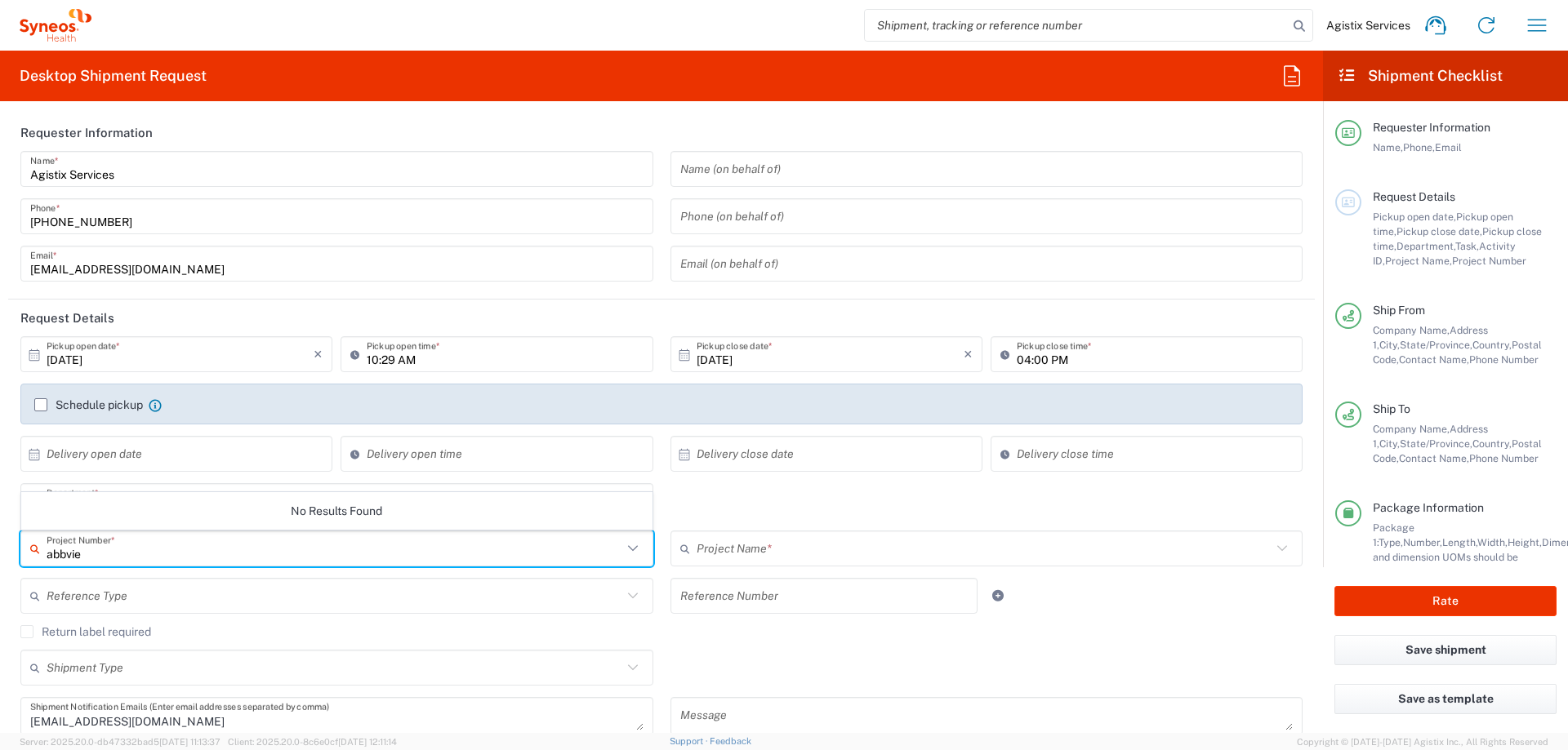
click at [707, 496] on div "6156 Department * 6156 3000 3100 3109 3110 3111 3112 3125 3130 3135 3136 3150 3…" at bounding box center [661, 507] width 1299 height 47
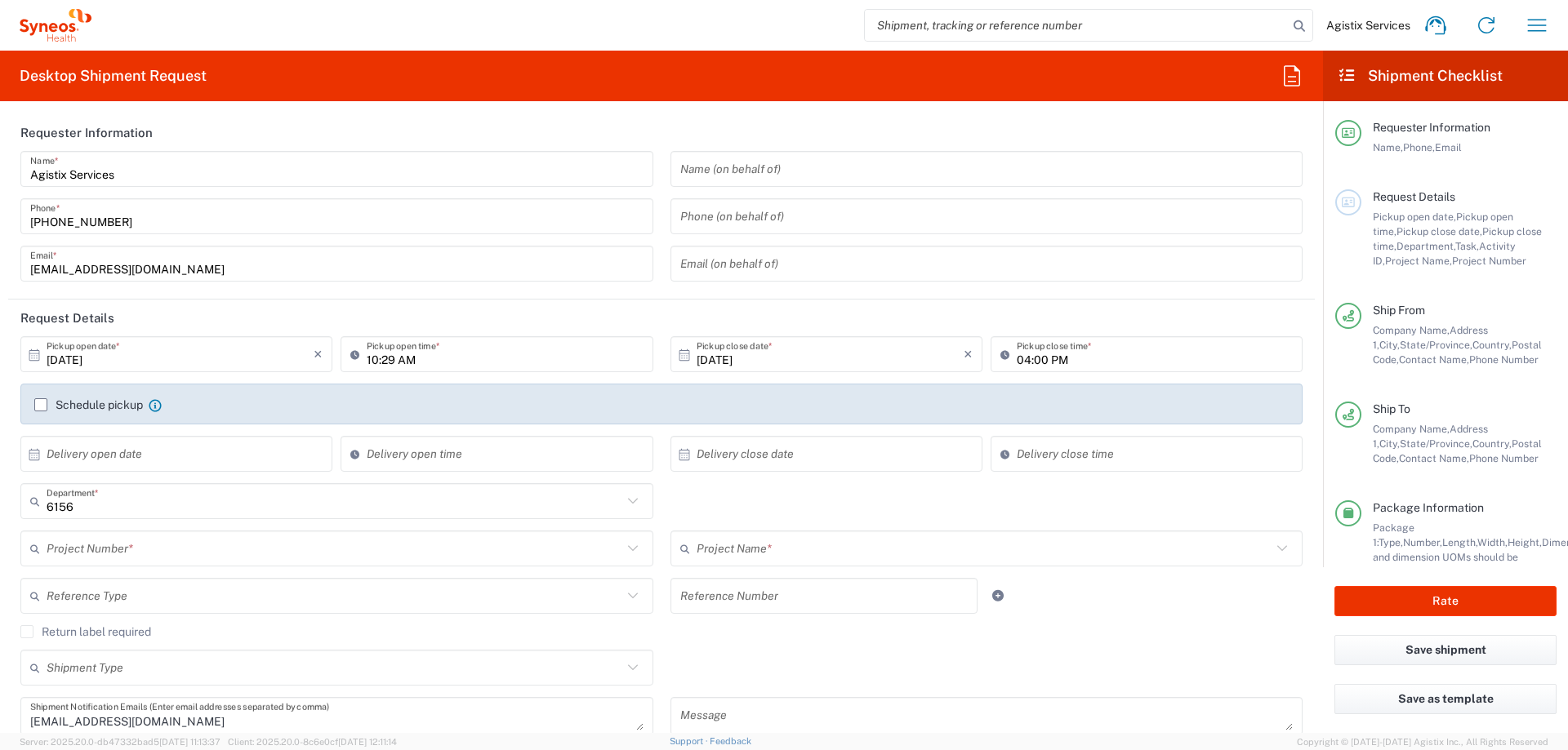
click at [700, 562] on input "text" at bounding box center [984, 548] width 576 height 29
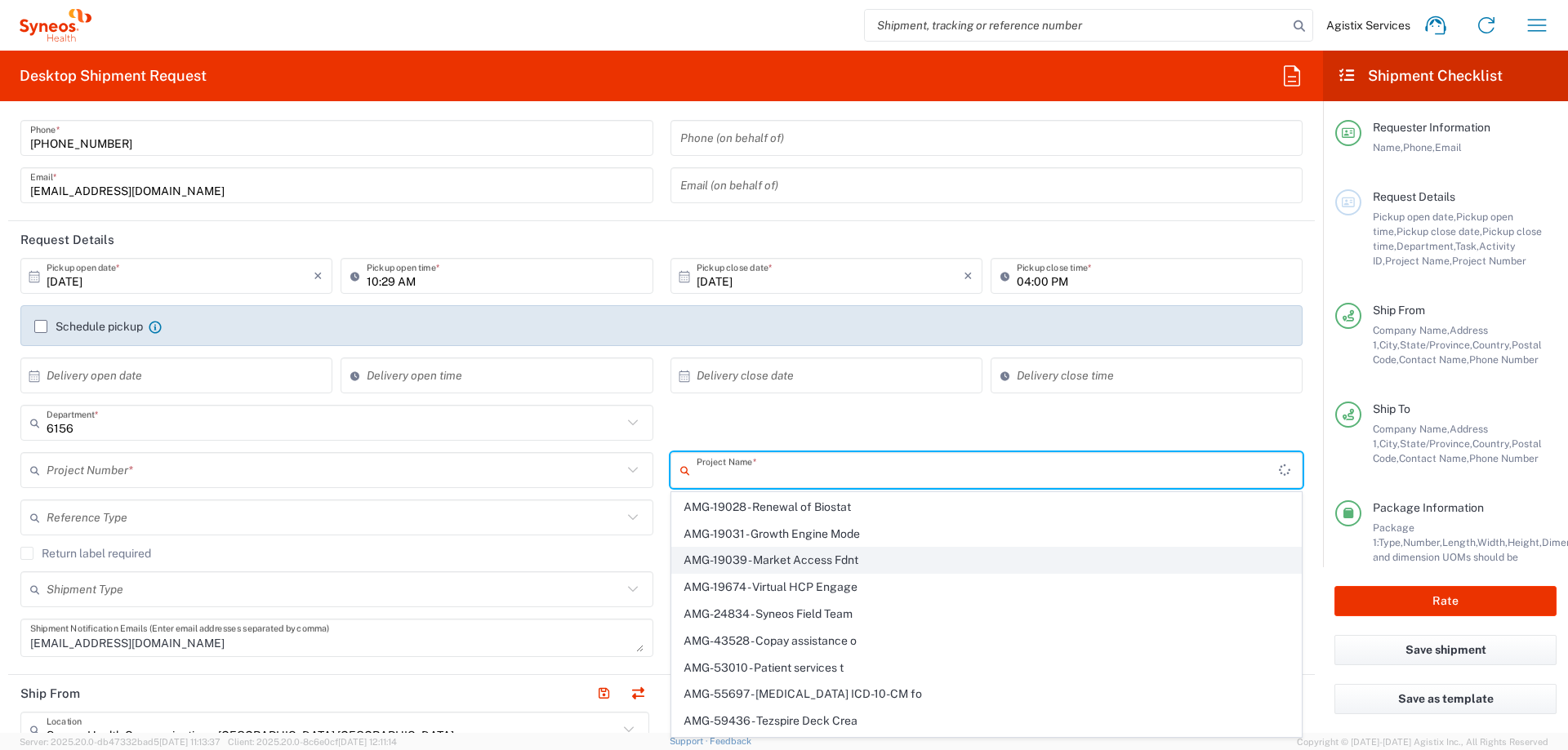
scroll to position [53958, 0]
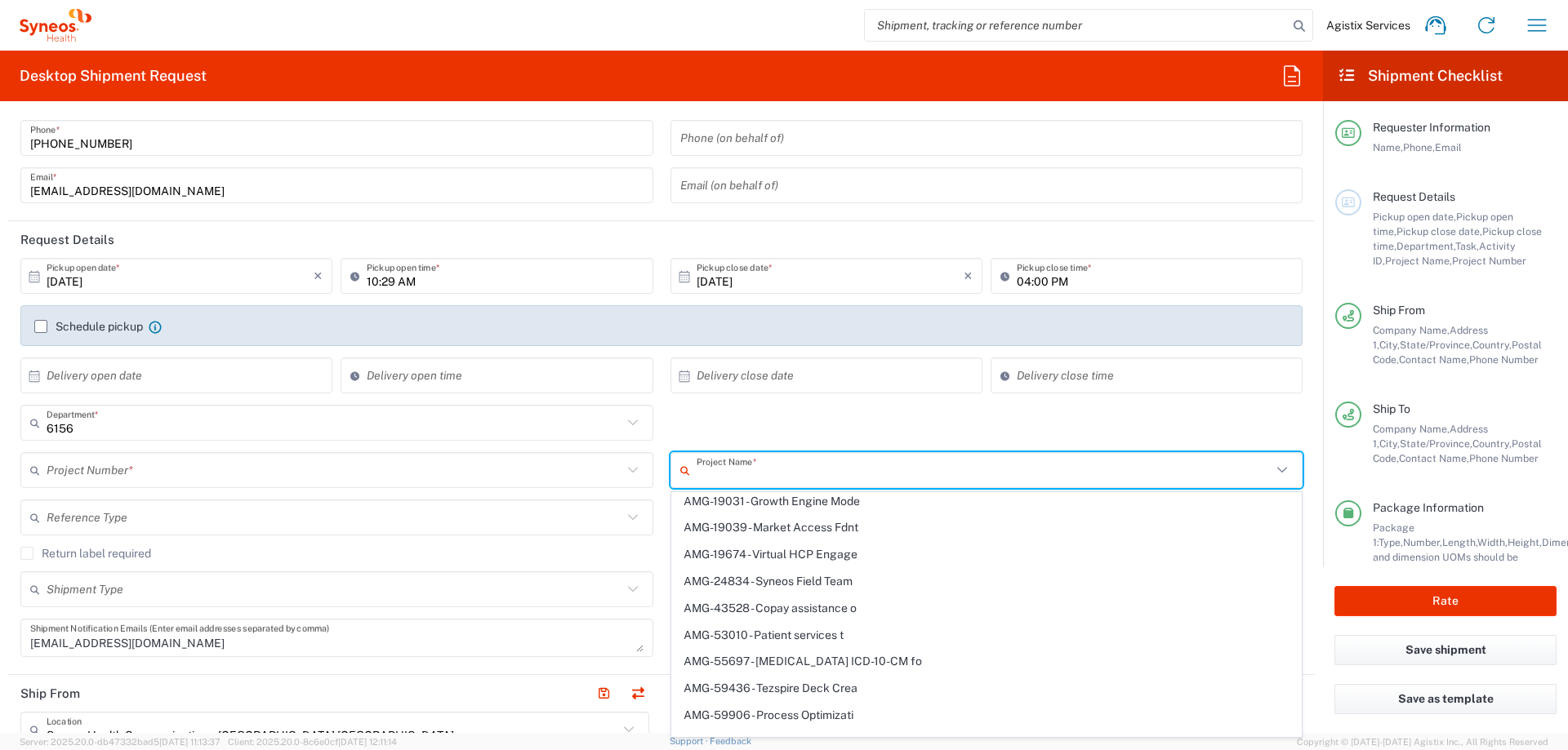
click at [843, 414] on div "6156 Department * 6156 3000 3100 3109 3110 3111 3112 3125 3130 3135 3136 3150 3…" at bounding box center [661, 429] width 1299 height 47
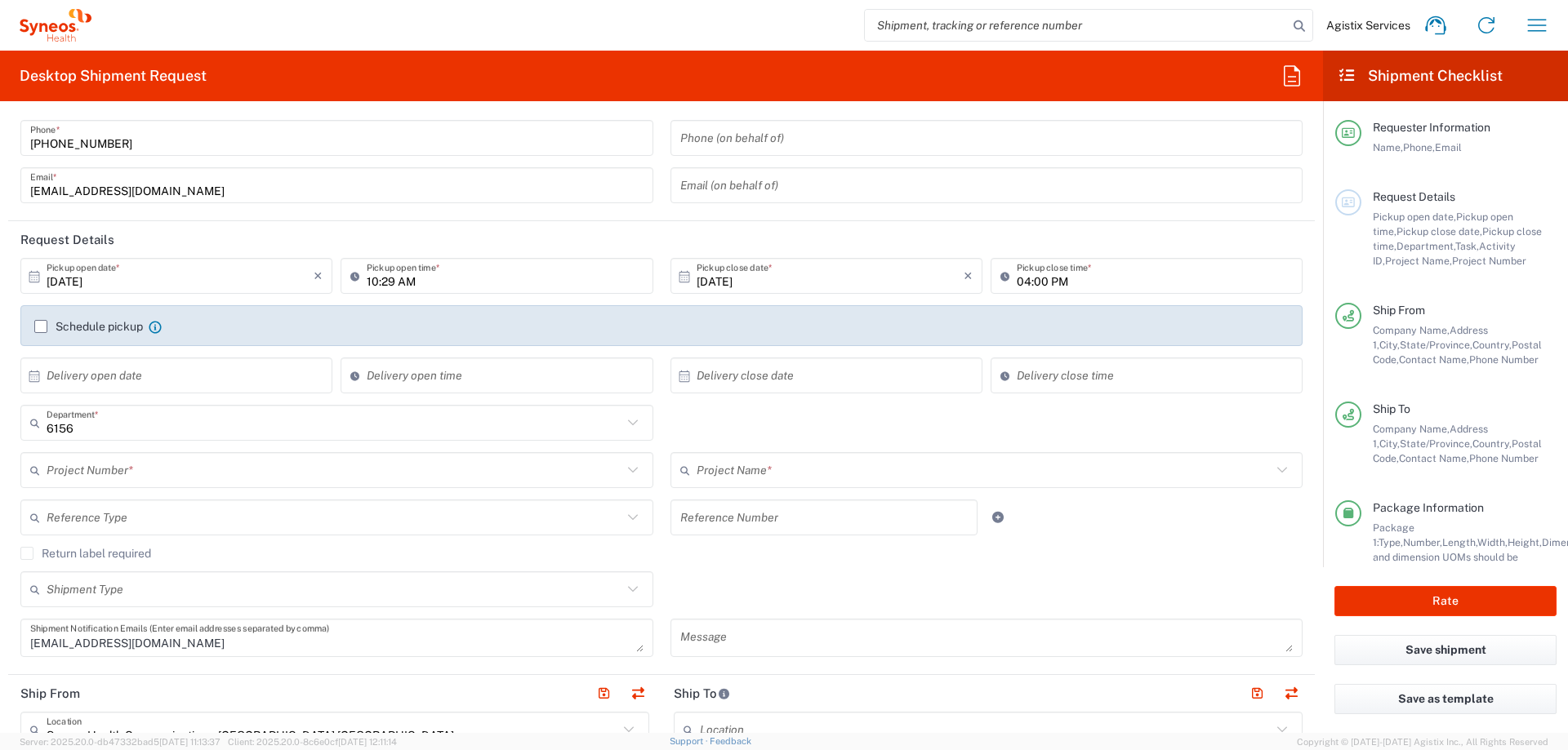
click at [852, 468] on input "text" at bounding box center [984, 470] width 576 height 29
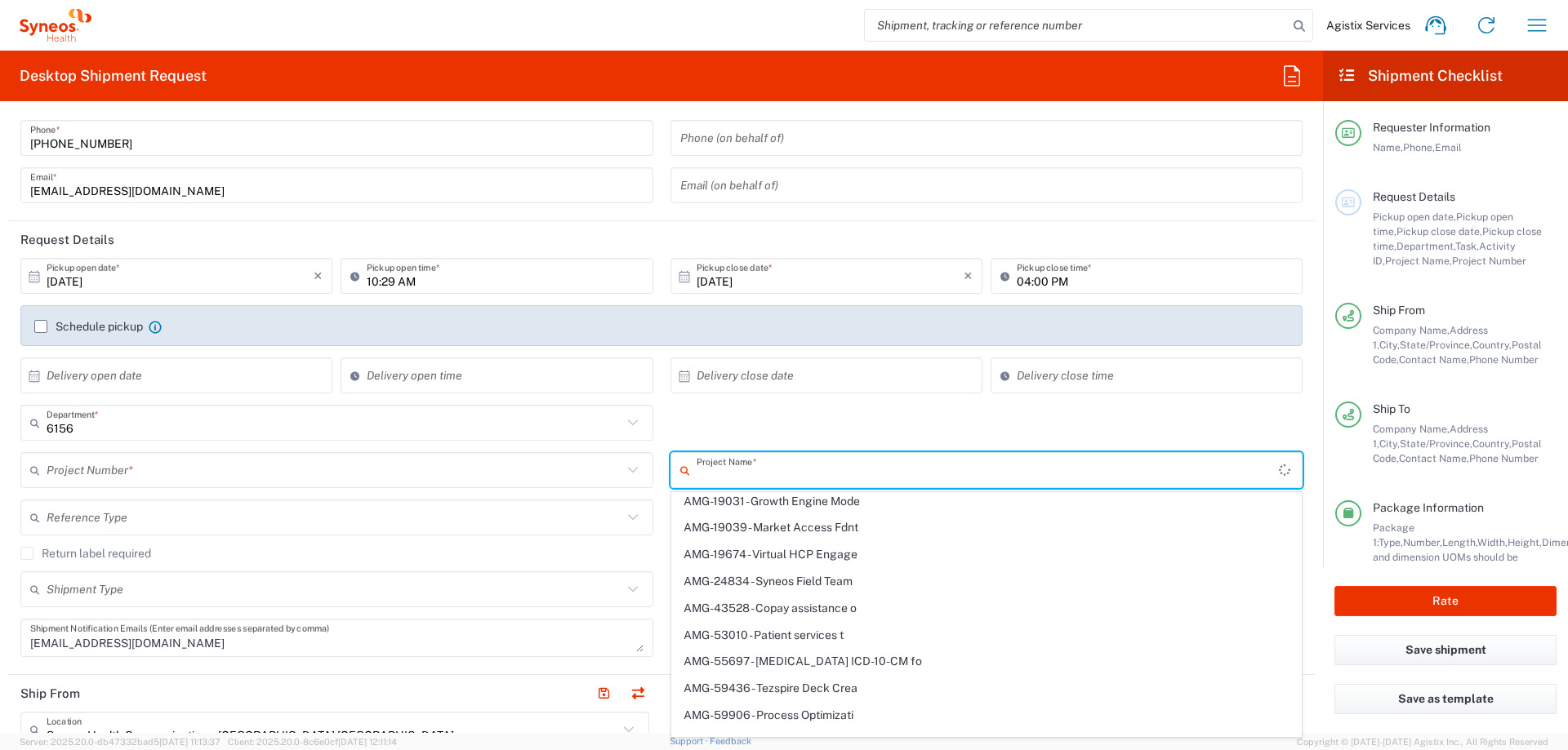
scroll to position [0, 0]
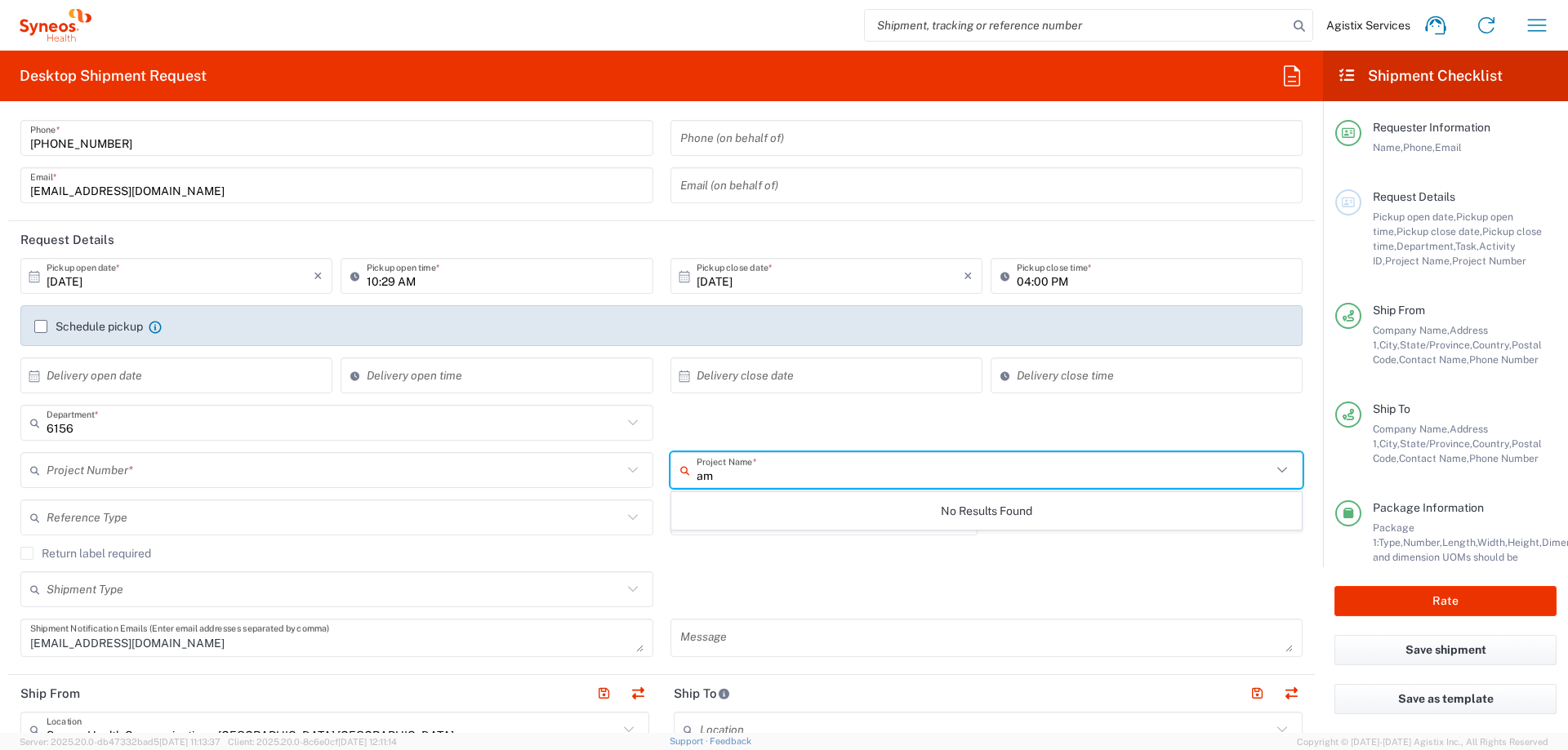
type input "a"
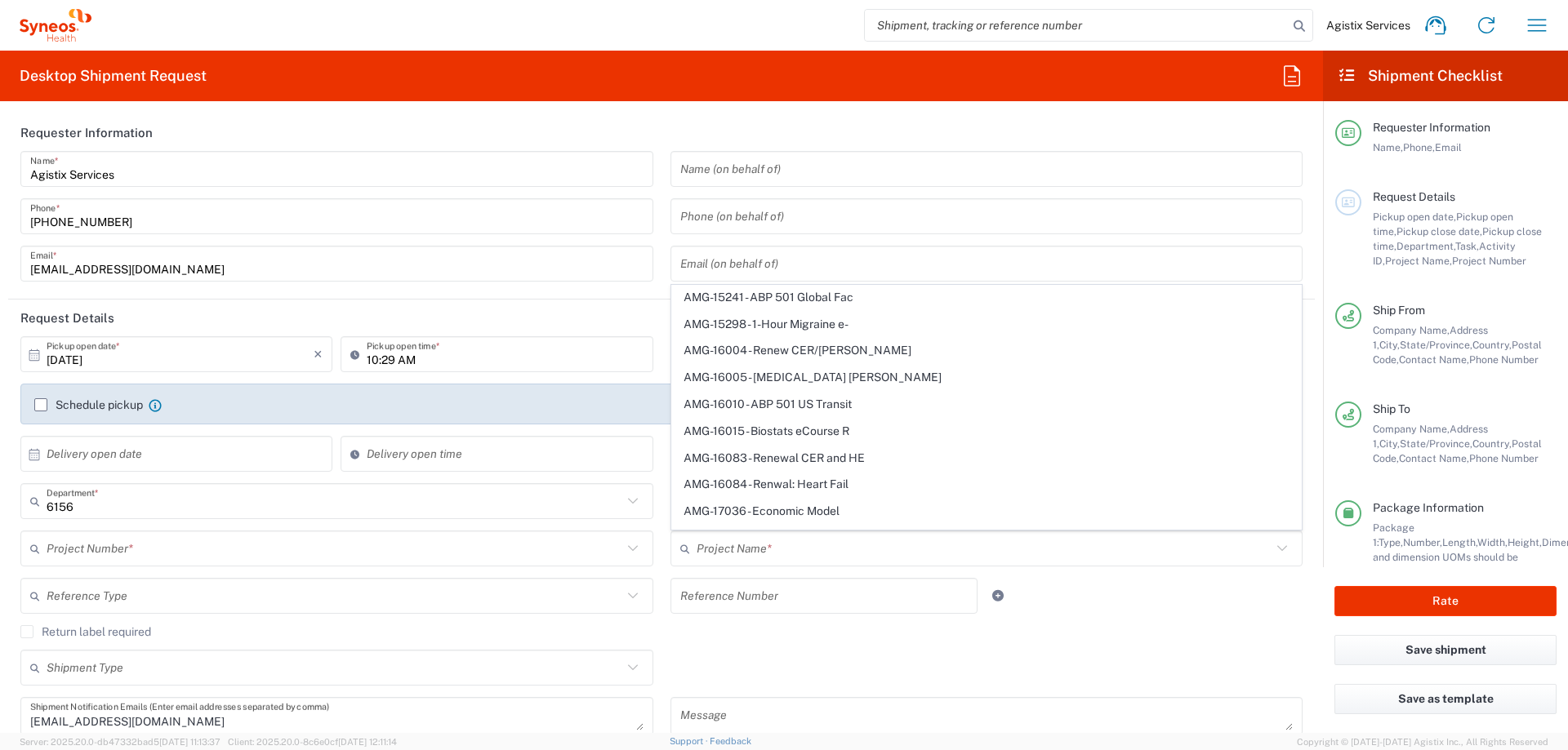
click at [0, 114] on form "Requester Information Agistix Services Name * (415) 666-2295 Phone * offline_no…" at bounding box center [661, 424] width 1322 height 619
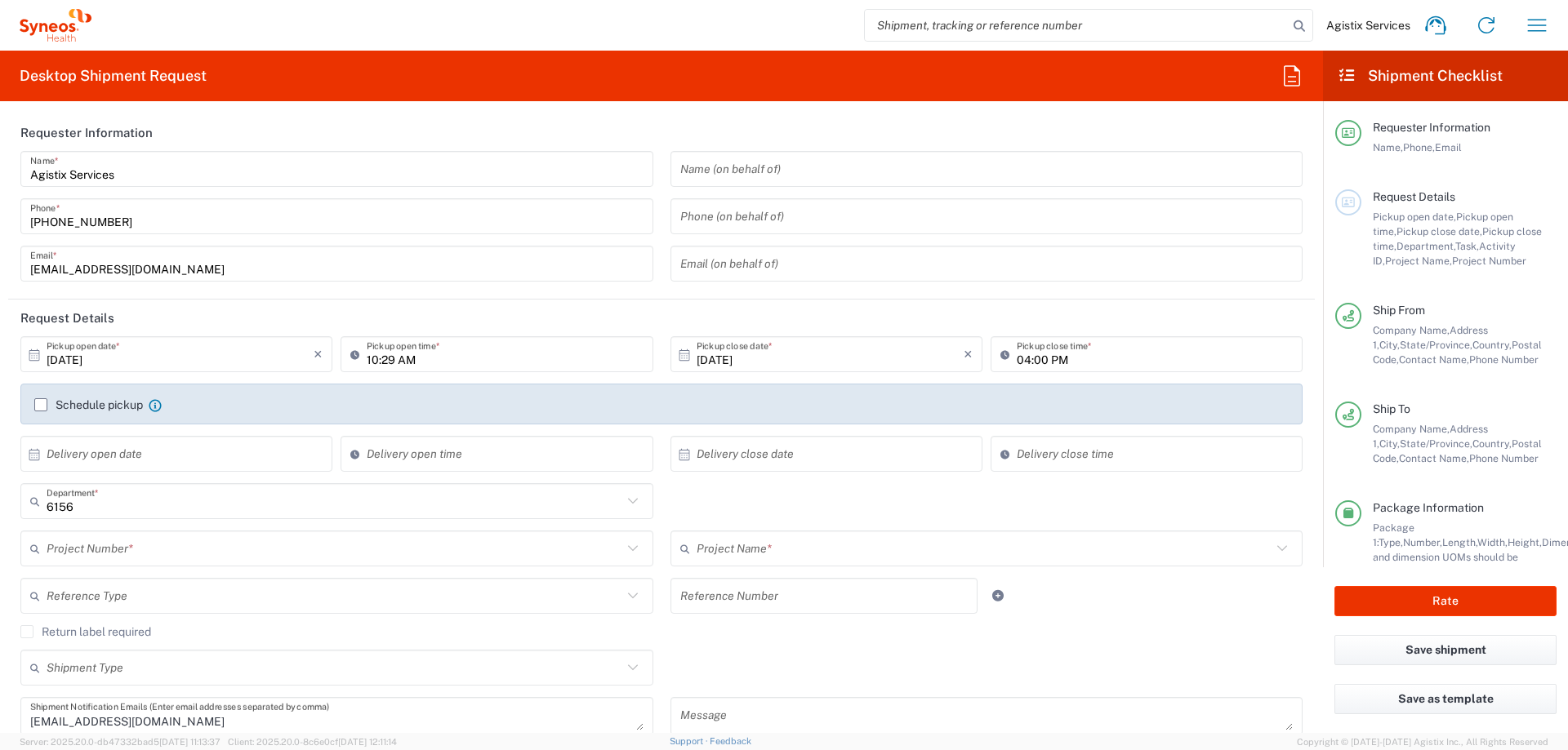
click at [719, 547] on input "text" at bounding box center [984, 548] width 576 height 29
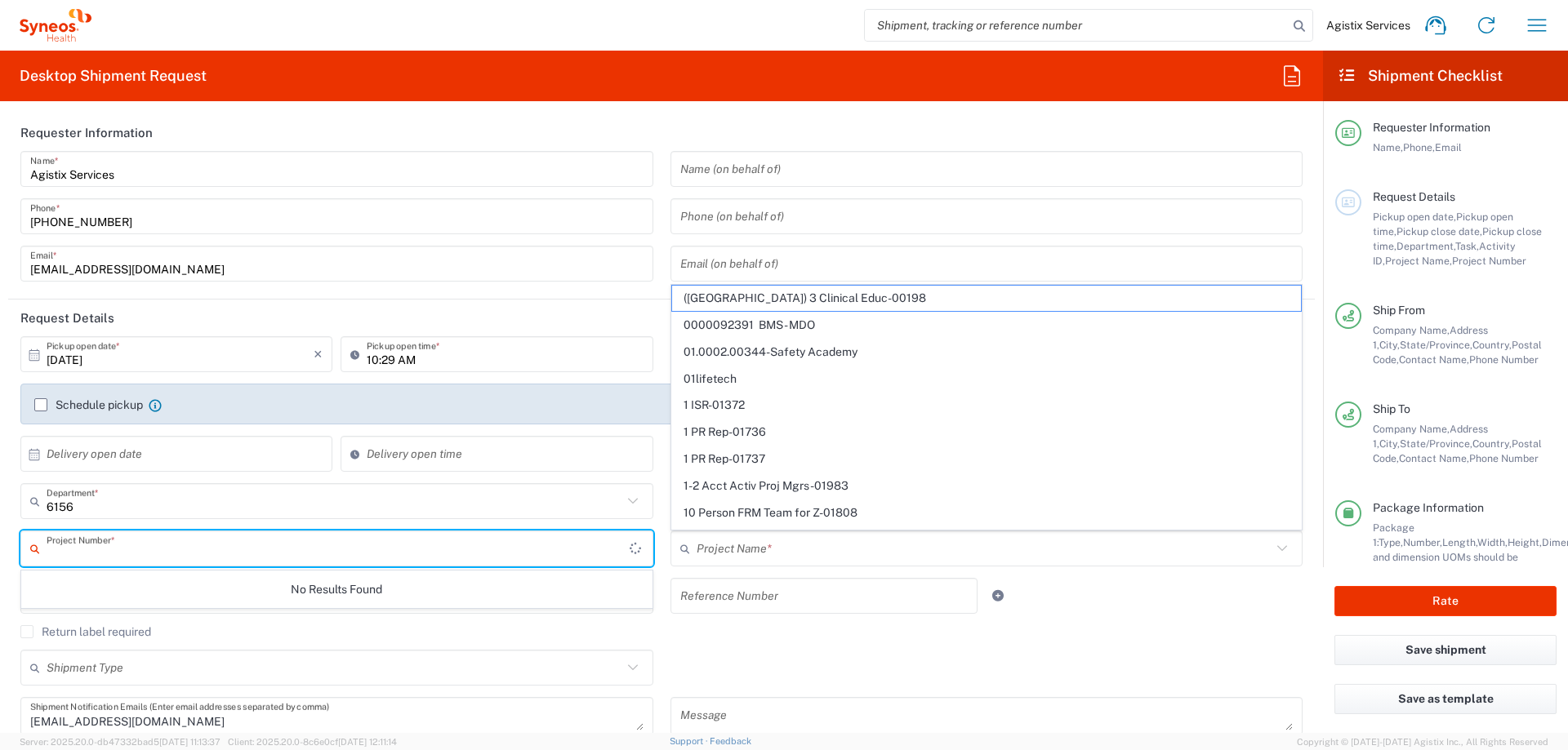
click at [334, 543] on input "text" at bounding box center [337, 548] width 583 height 29
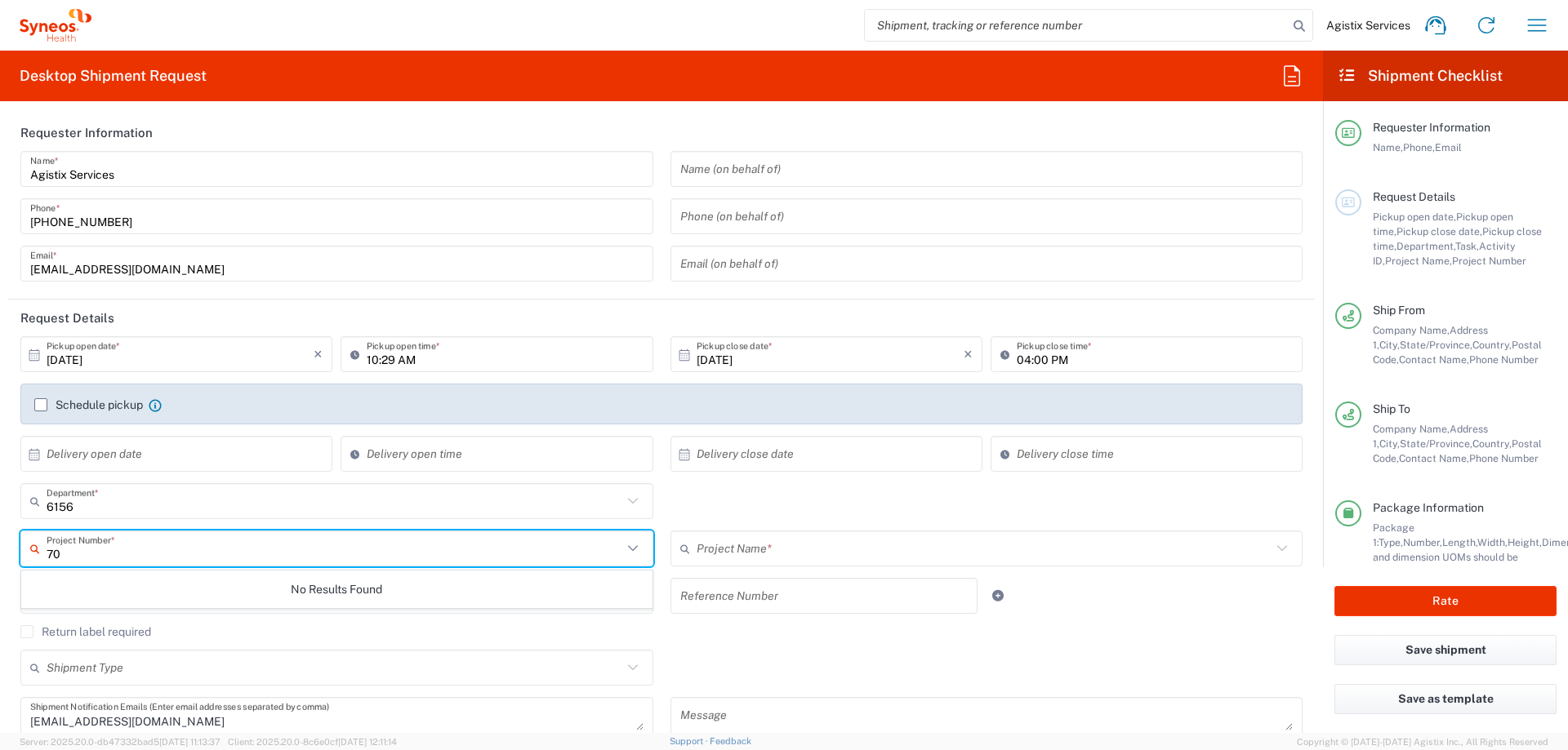
type input "7"
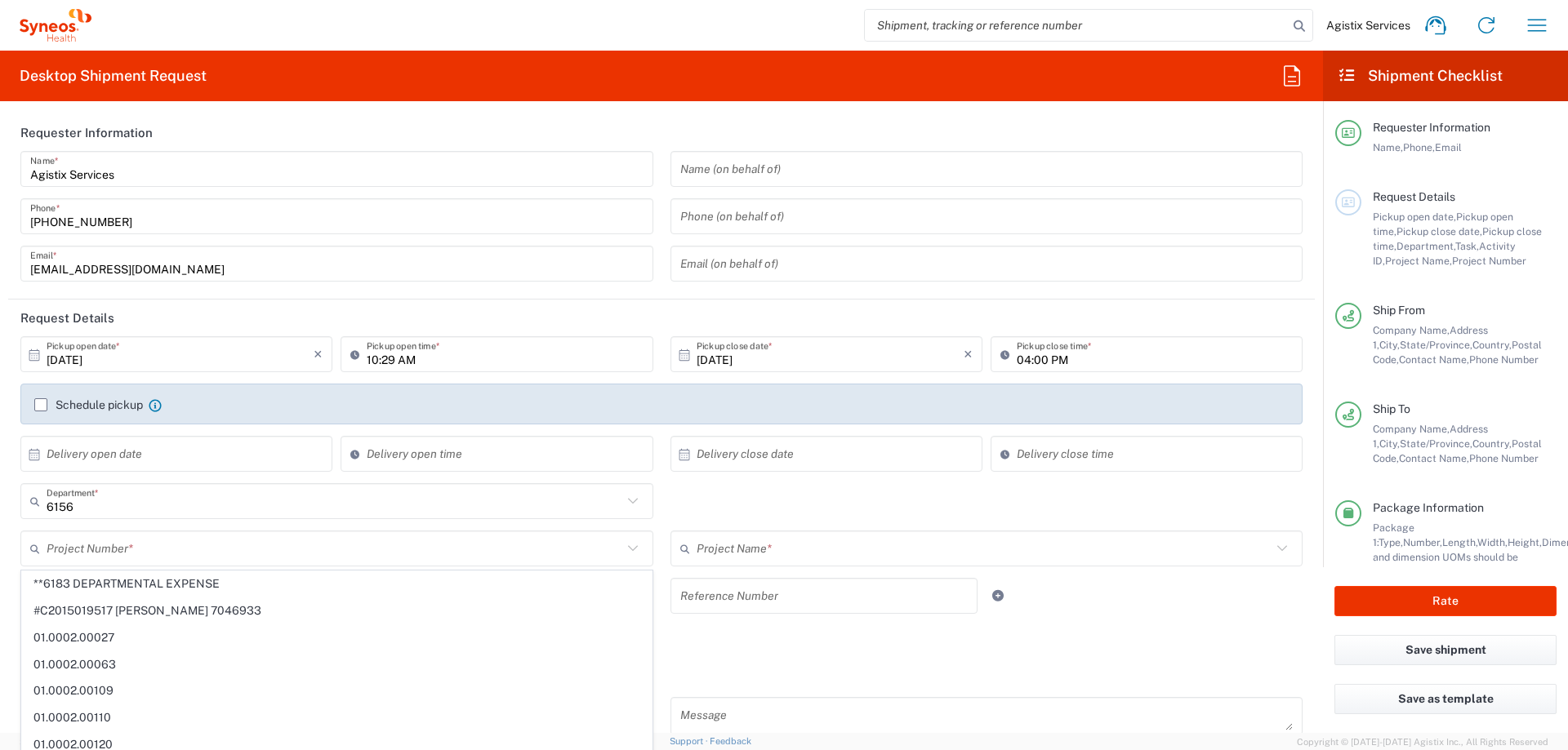
click at [870, 107] on div "Desktop Shipment Request Requester Information Agistix Services Name * (415) 66…" at bounding box center [661, 391] width 1322 height 682
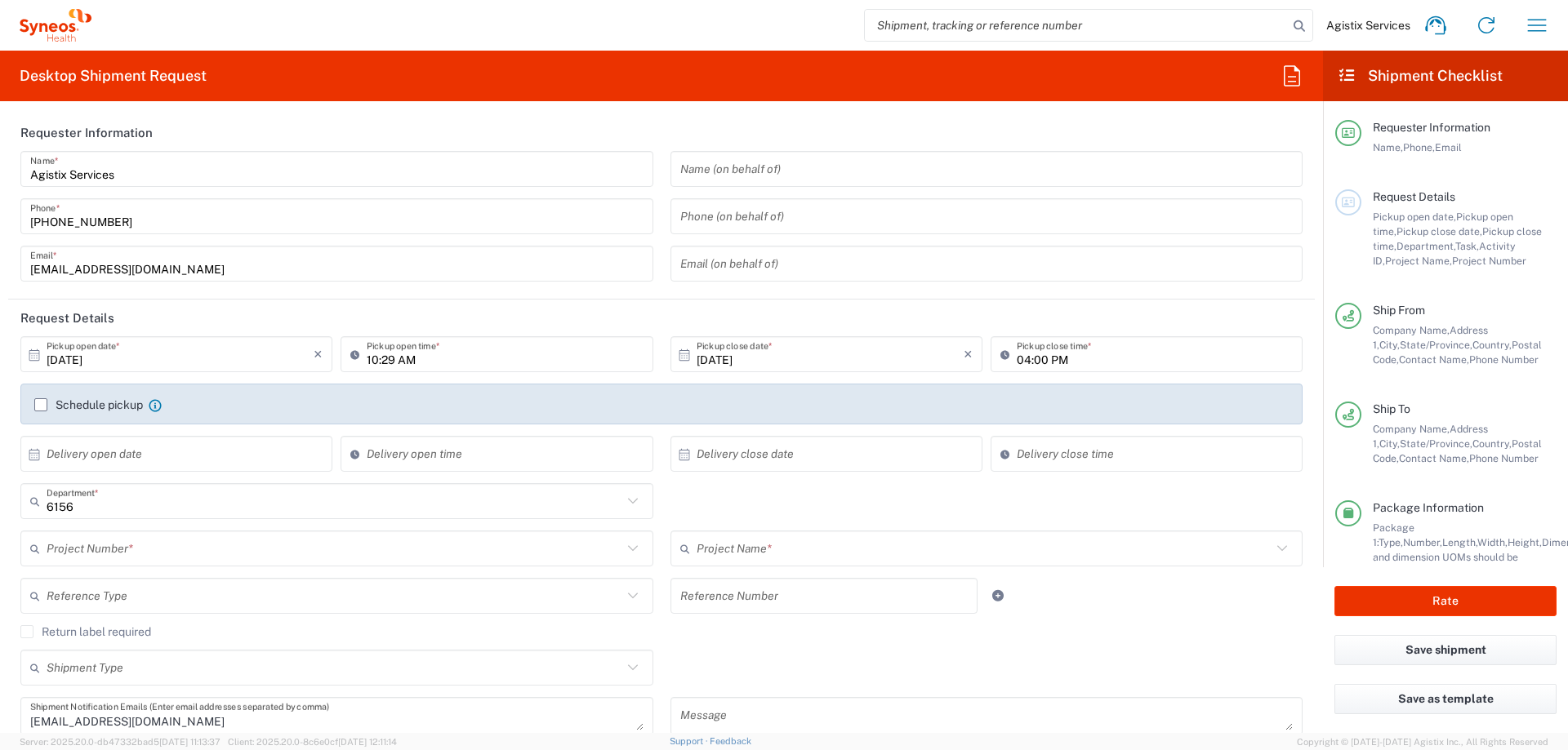
click at [767, 552] on input "text" at bounding box center [984, 548] width 576 height 29
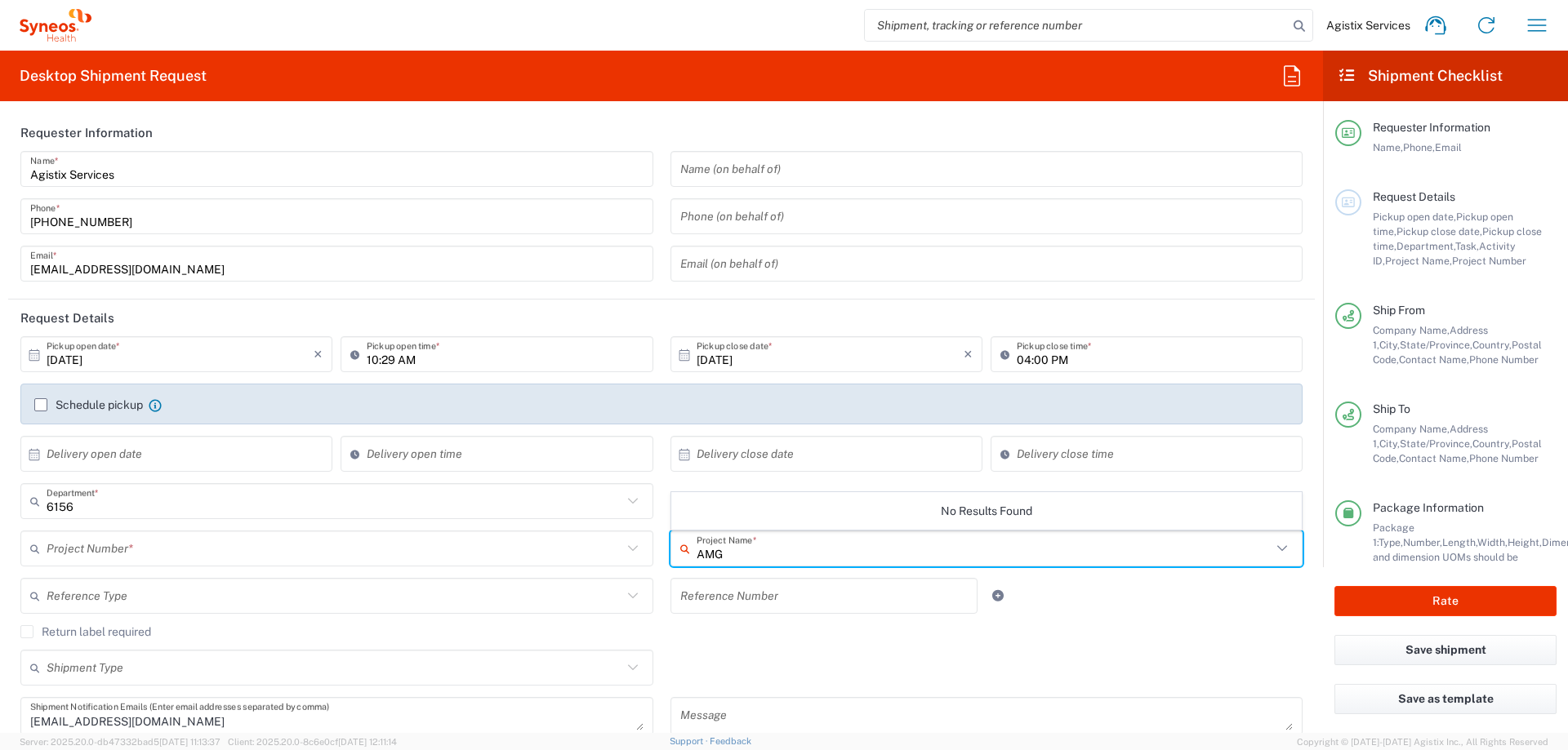
type input "AMG"
drag, startPoint x: 742, startPoint y: 548, endPoint x: 637, endPoint y: 545, distance: 105.0
click at [696, 548] on input "AMG" at bounding box center [984, 548] width 576 height 29
click at [269, 548] on input "text" at bounding box center [334, 548] width 576 height 29
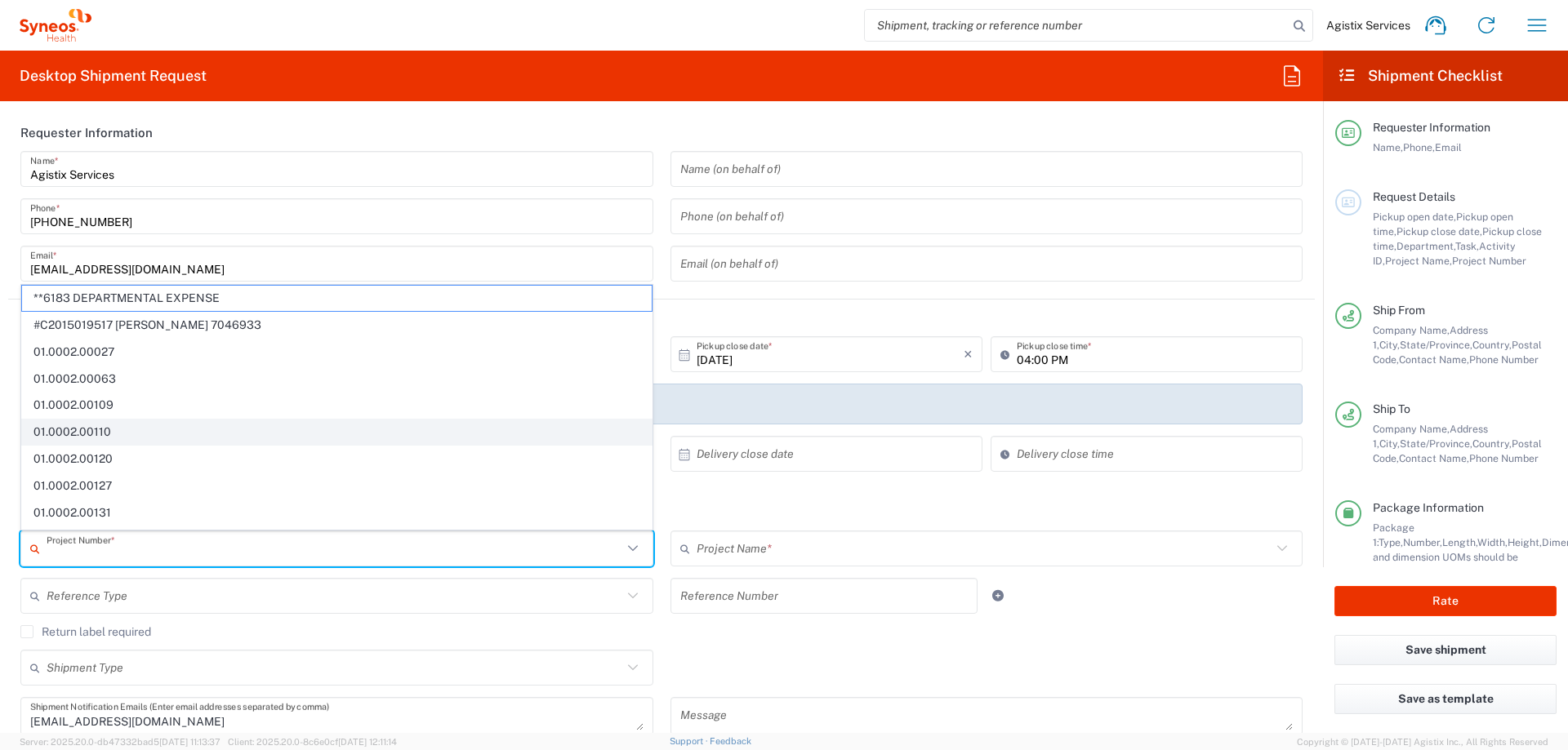
click at [244, 428] on span "01.0002.00110" at bounding box center [336, 433] width 629 height 26
type input "01.0002.00110"
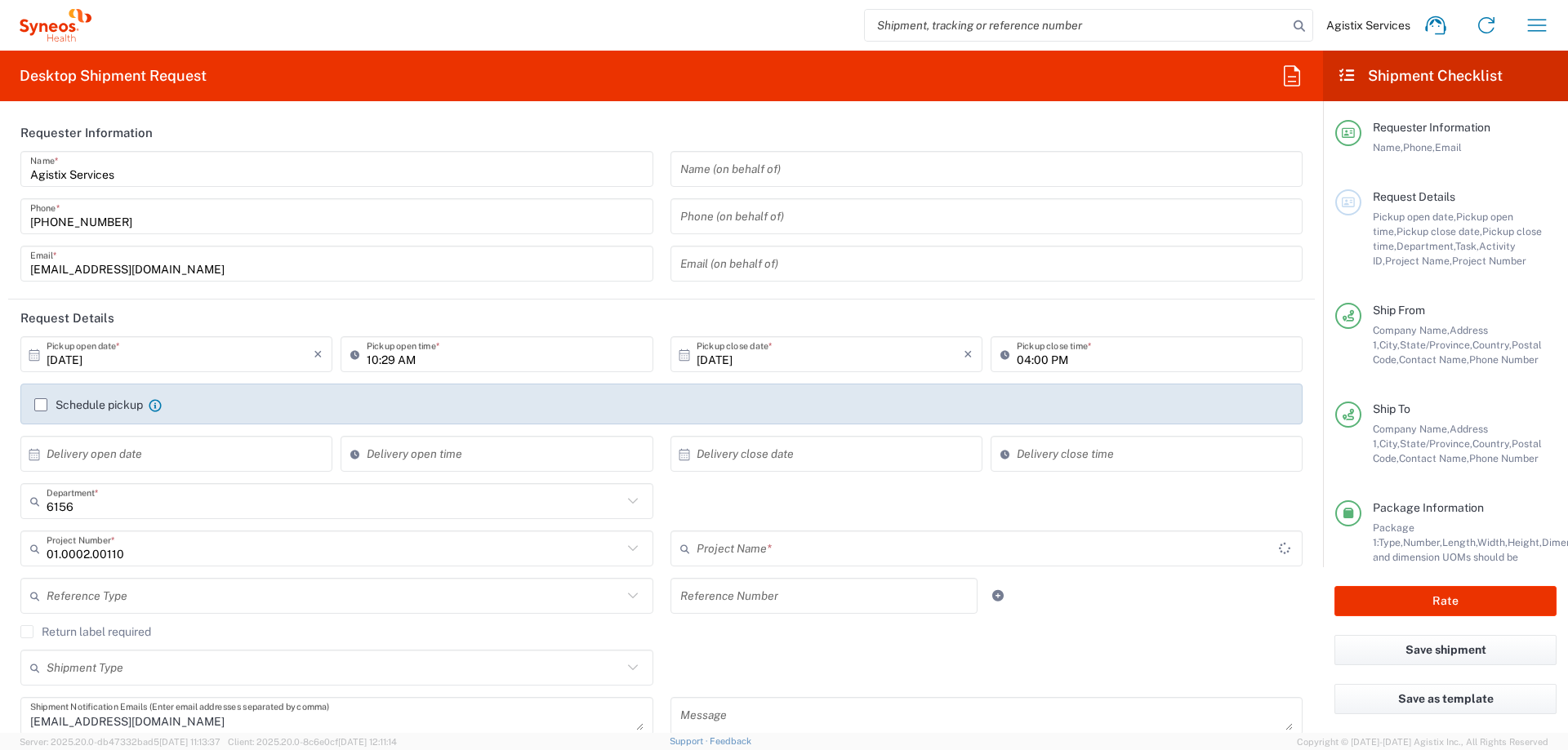
type input "GRM Tool (Global Resourcing)"
type input "01.0002.00110"
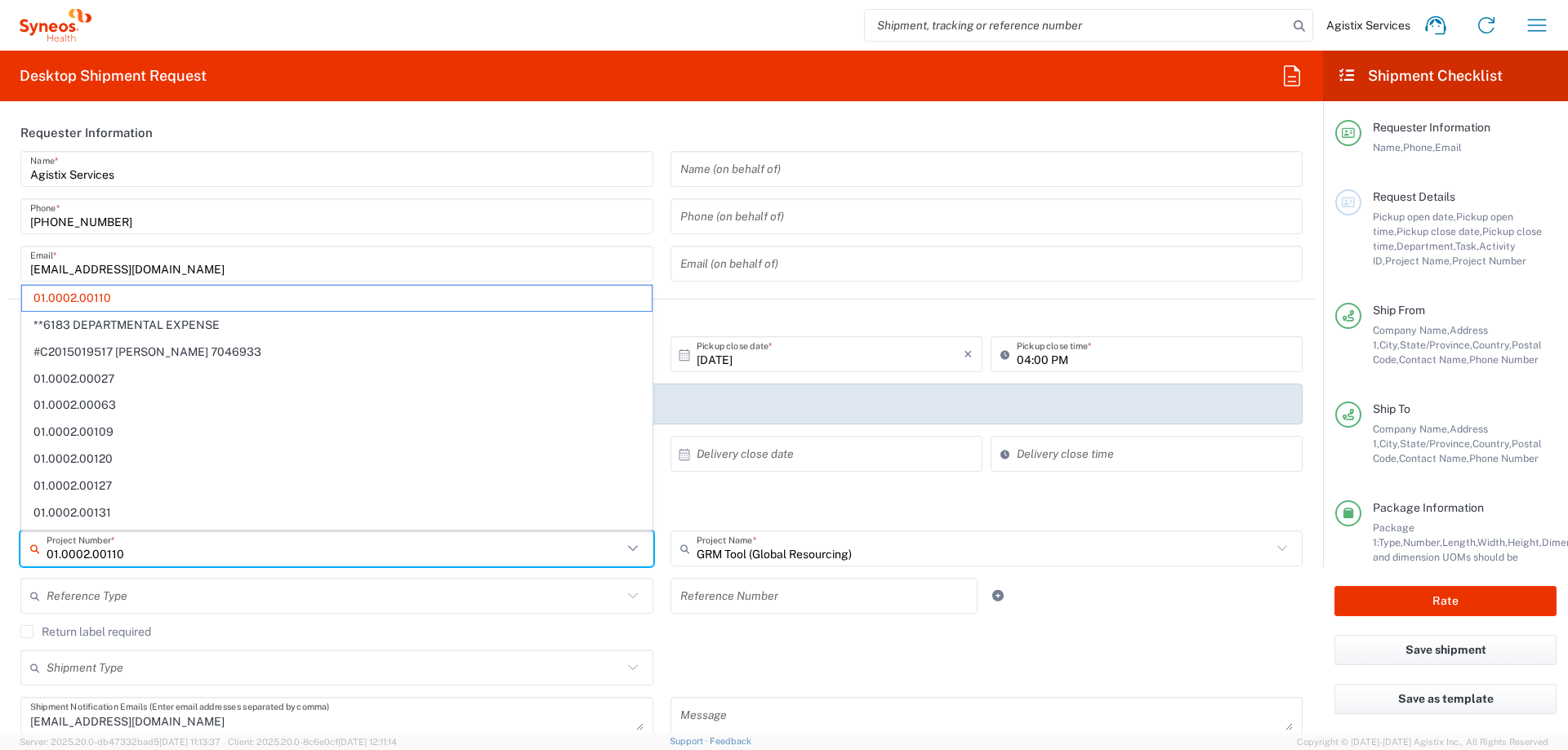
click at [181, 550] on input "01.0002.00110" at bounding box center [334, 548] width 576 height 29
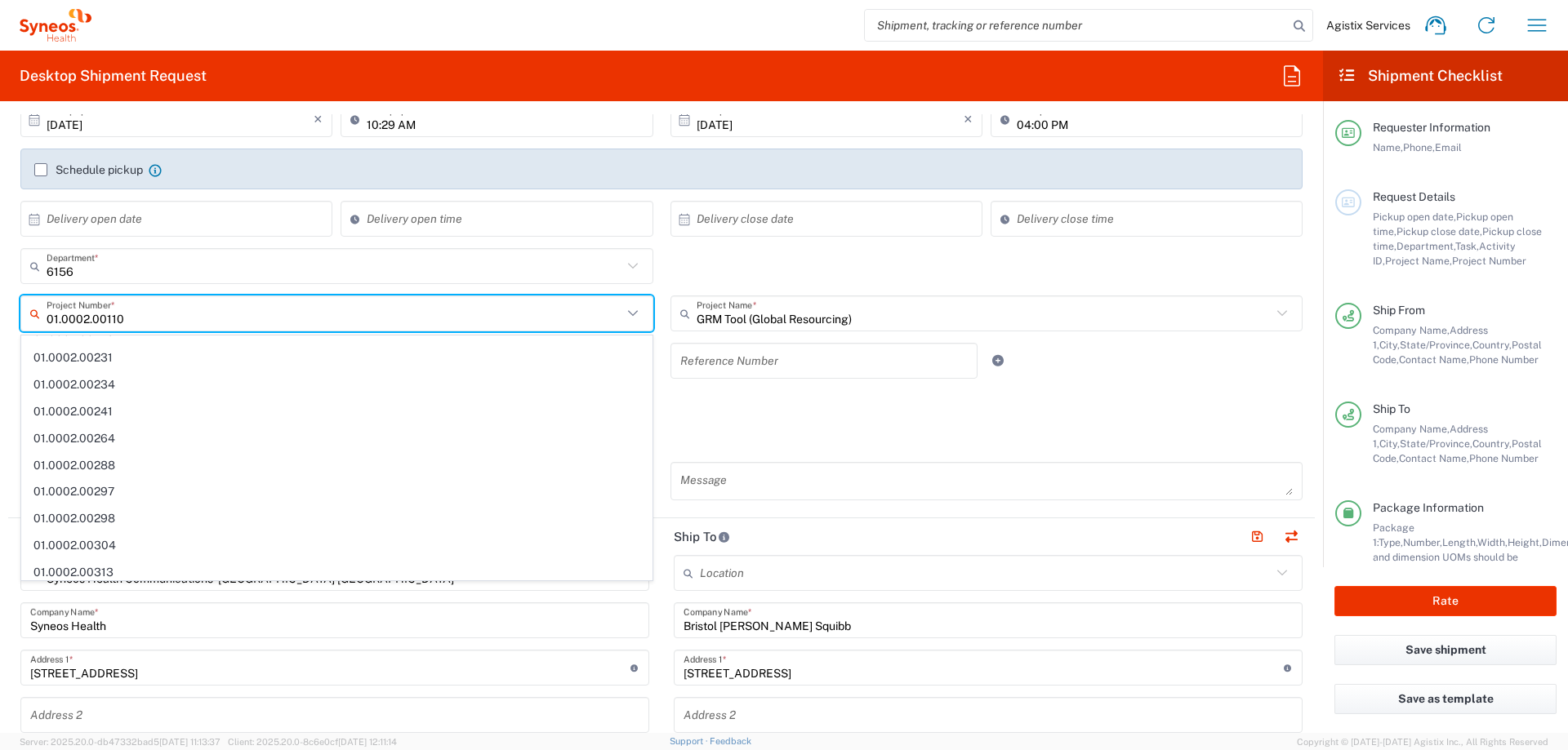
scroll to position [784, 0]
click at [733, 426] on div "Shipment Type Batch Regular" at bounding box center [661, 439] width 1299 height 47
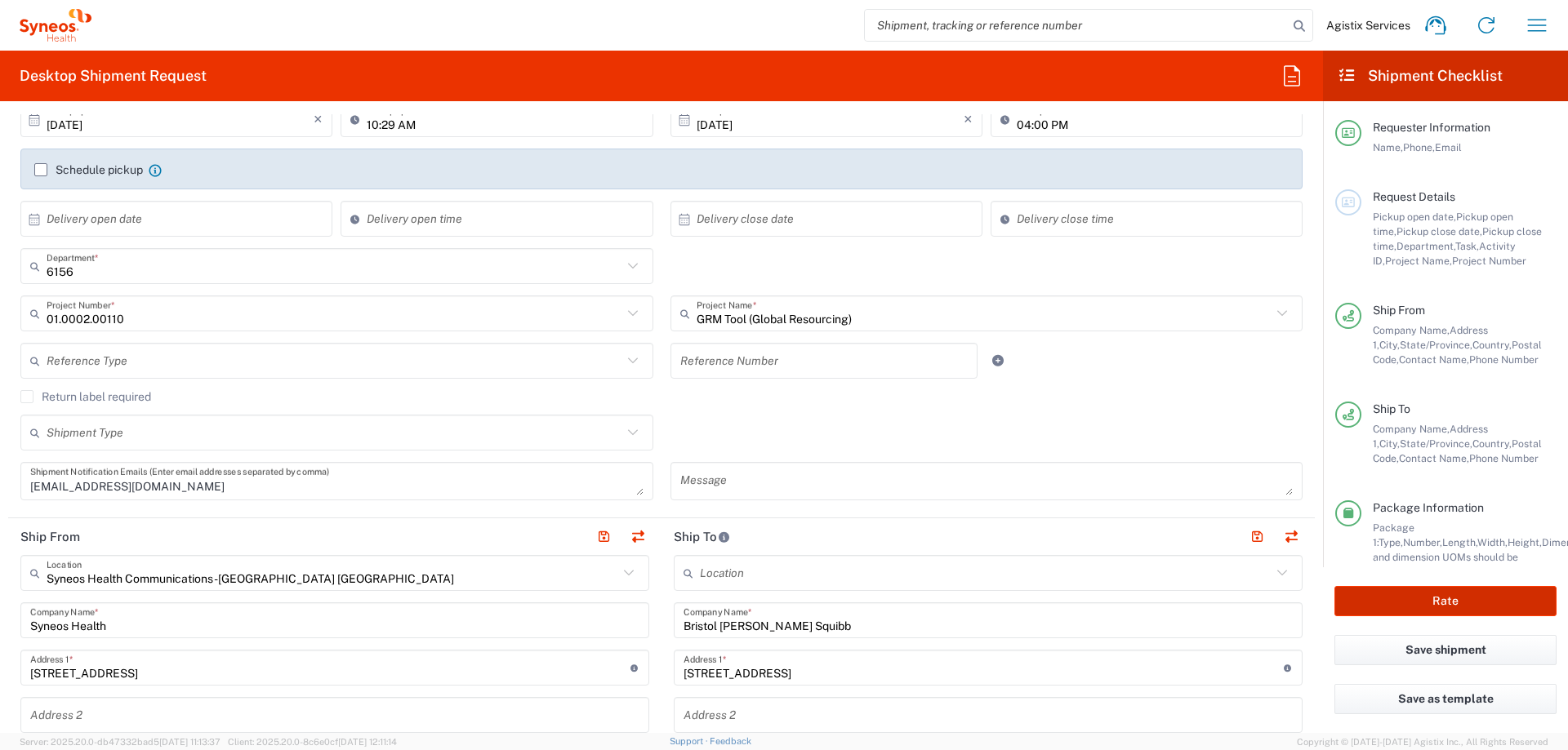
click at [1429, 600] on button "Rate" at bounding box center [1445, 600] width 222 height 31
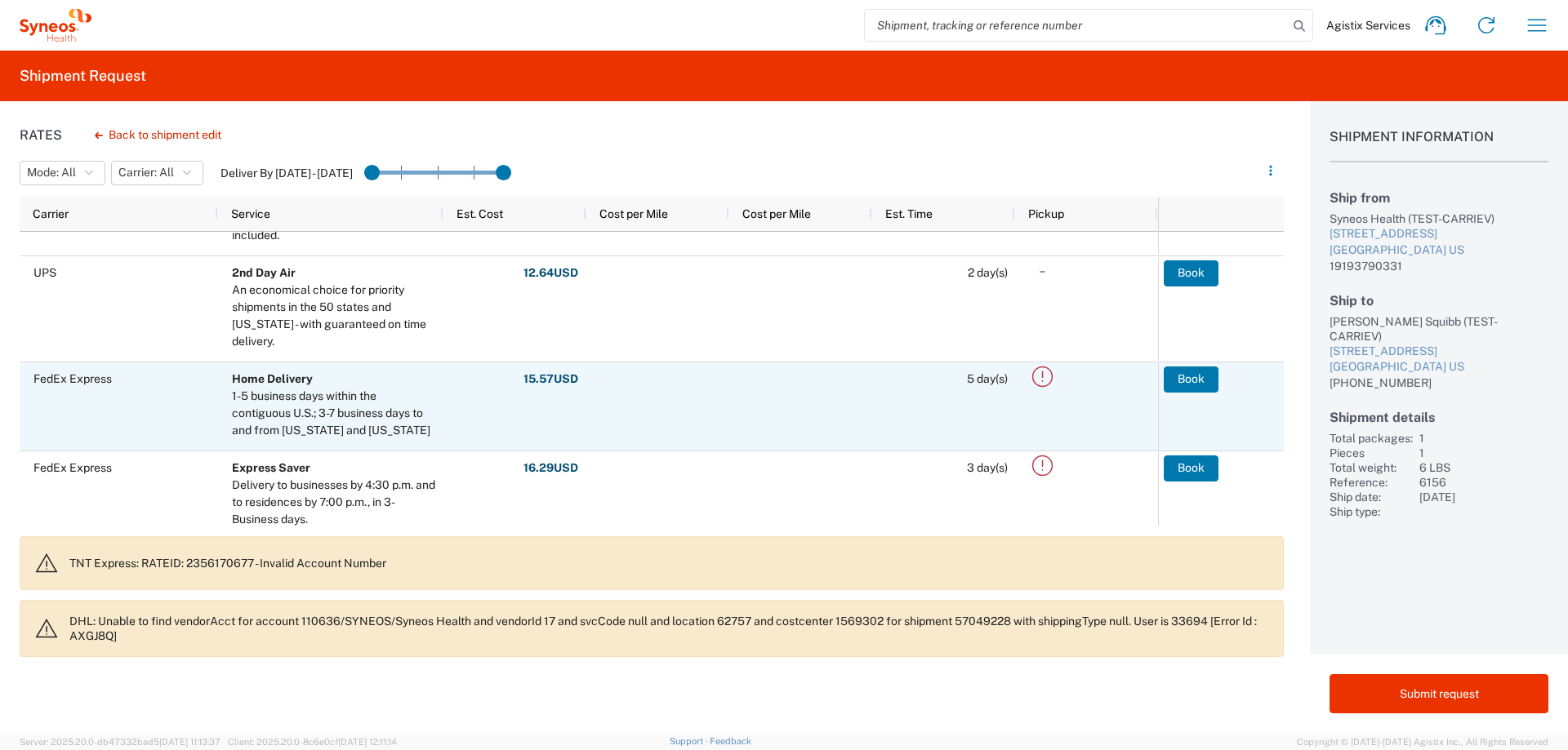
scroll to position [313, 0]
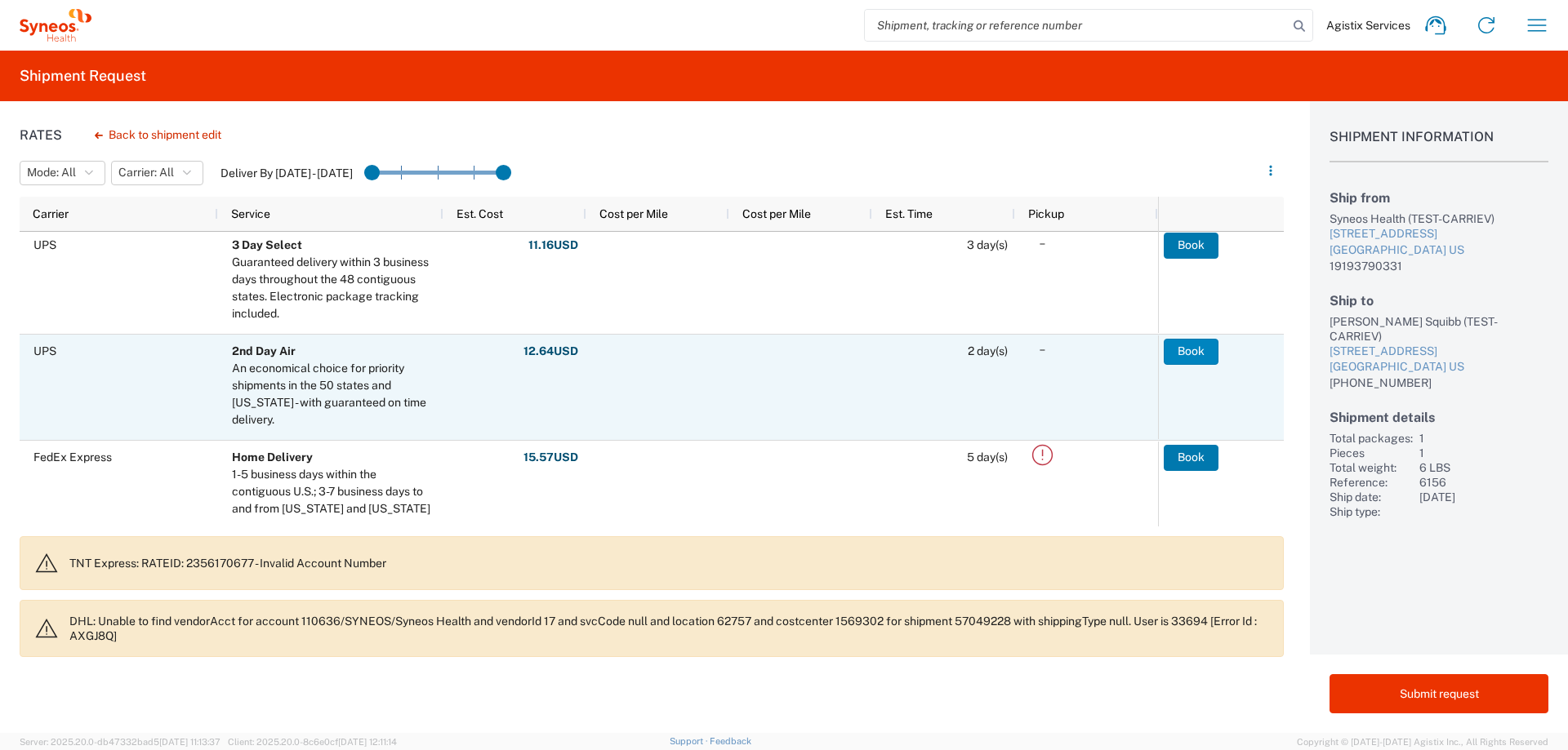
click at [1179, 355] on button "Book" at bounding box center [1190, 352] width 54 height 26
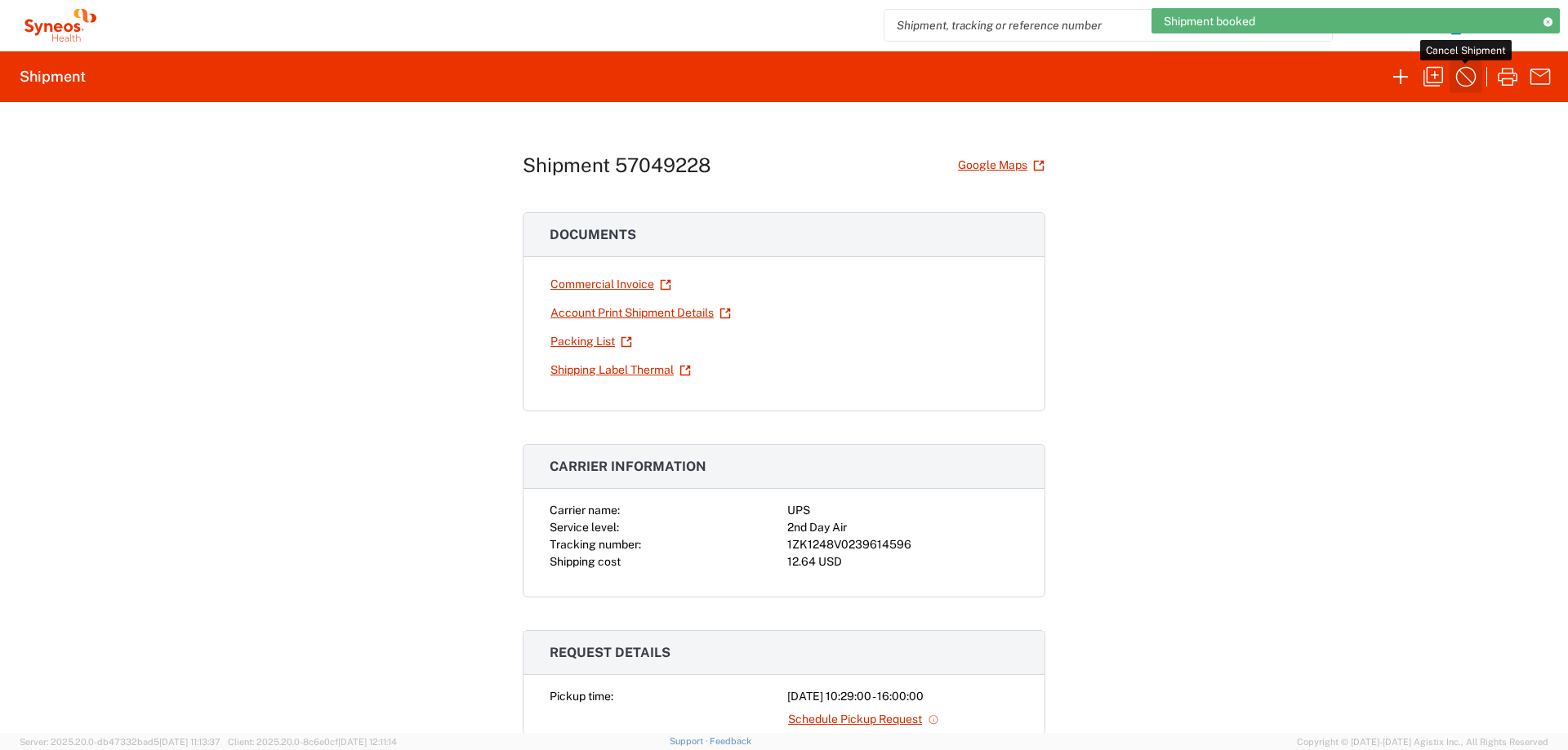
click at [1469, 81] on icon "button" at bounding box center [1465, 77] width 21 height 21
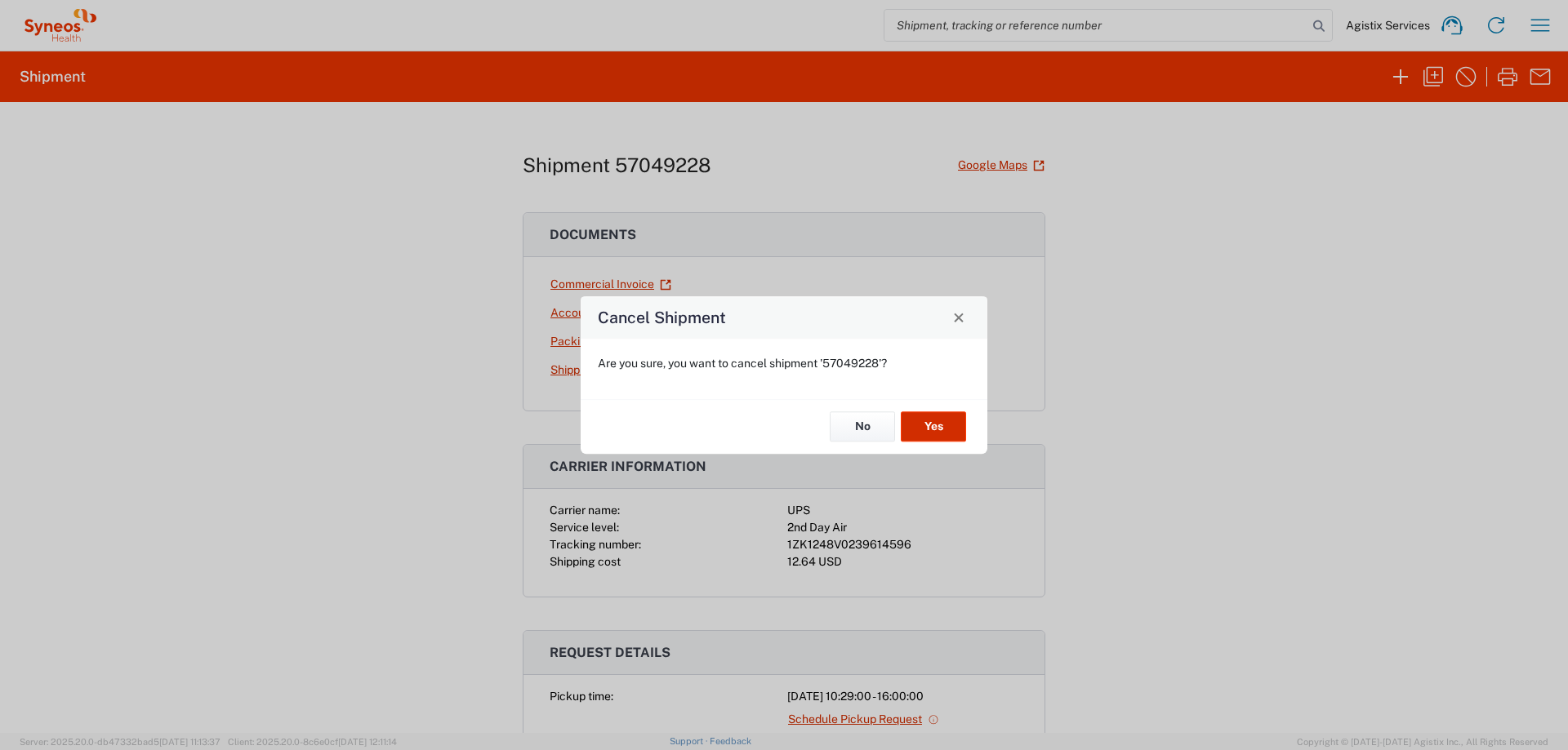
click at [944, 430] on button "Yes" at bounding box center [933, 427] width 65 height 31
